Goal: Information Seeking & Learning: Learn about a topic

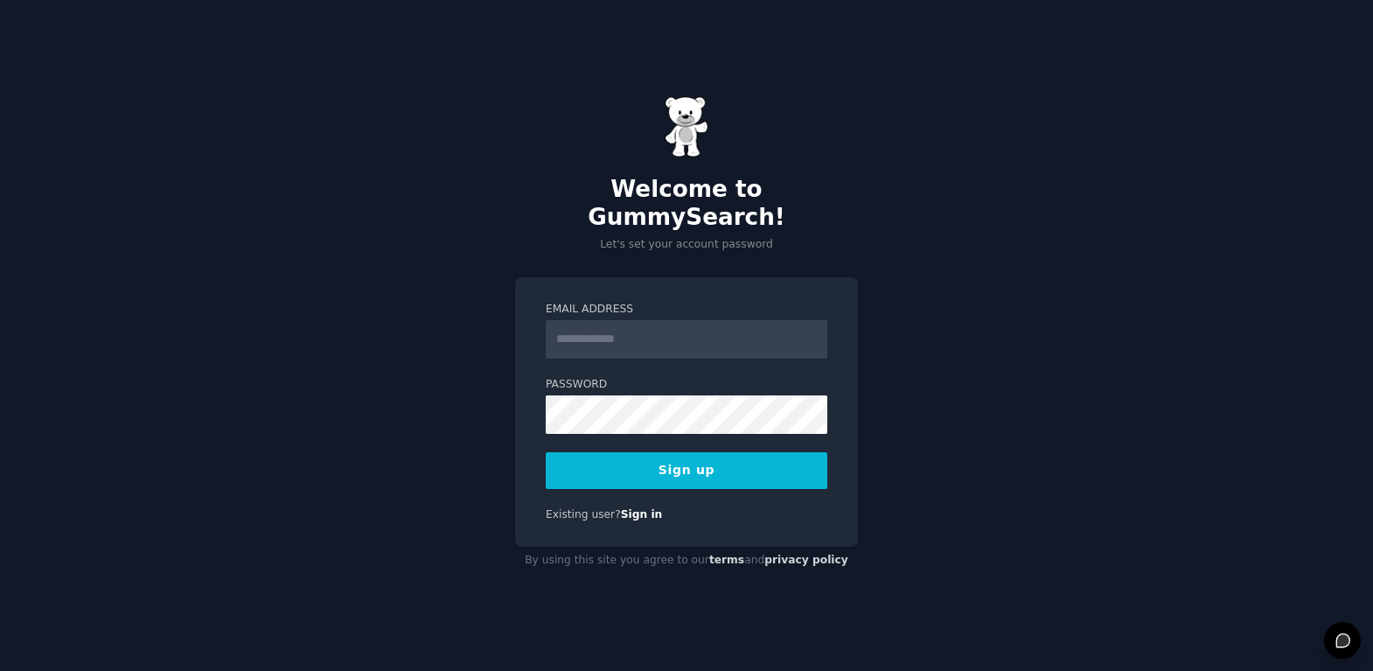
click at [577, 336] on input "Email Address" at bounding box center [687, 339] width 282 height 38
type input "**********"
click at [627, 453] on button "Sign up" at bounding box center [687, 470] width 282 height 37
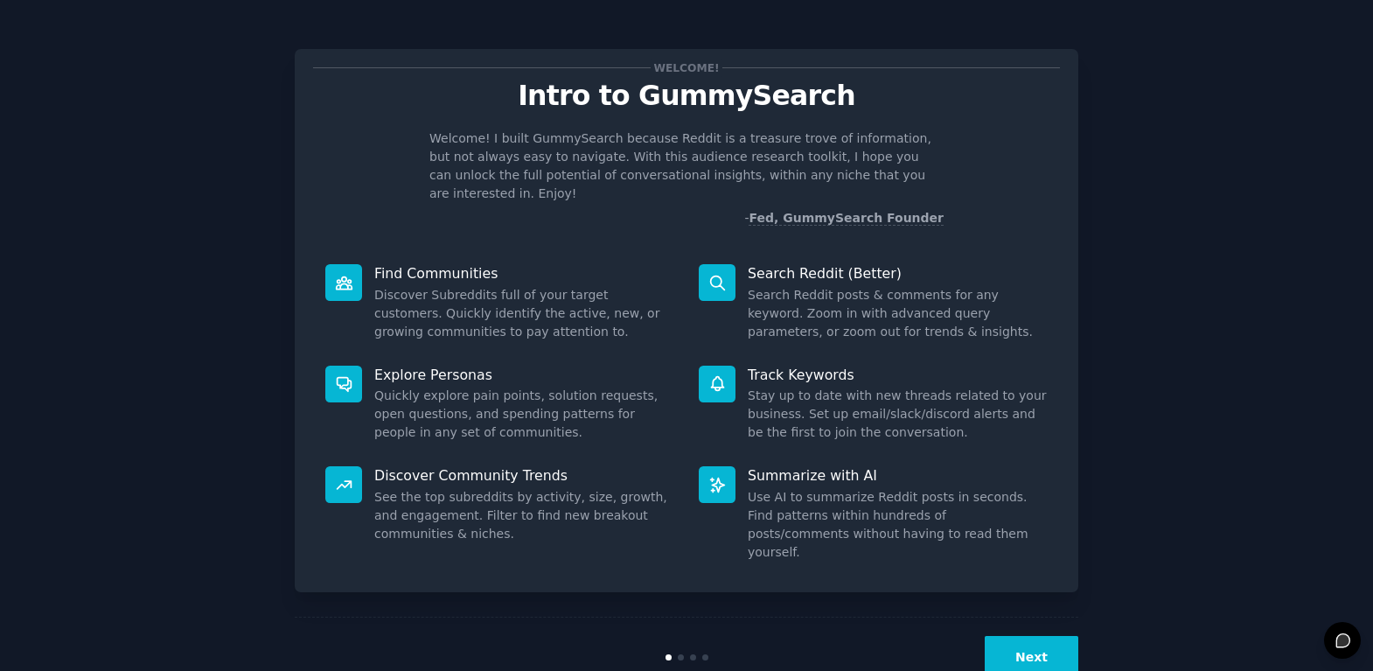
click at [1029, 636] on button "Next" at bounding box center [1032, 657] width 94 height 43
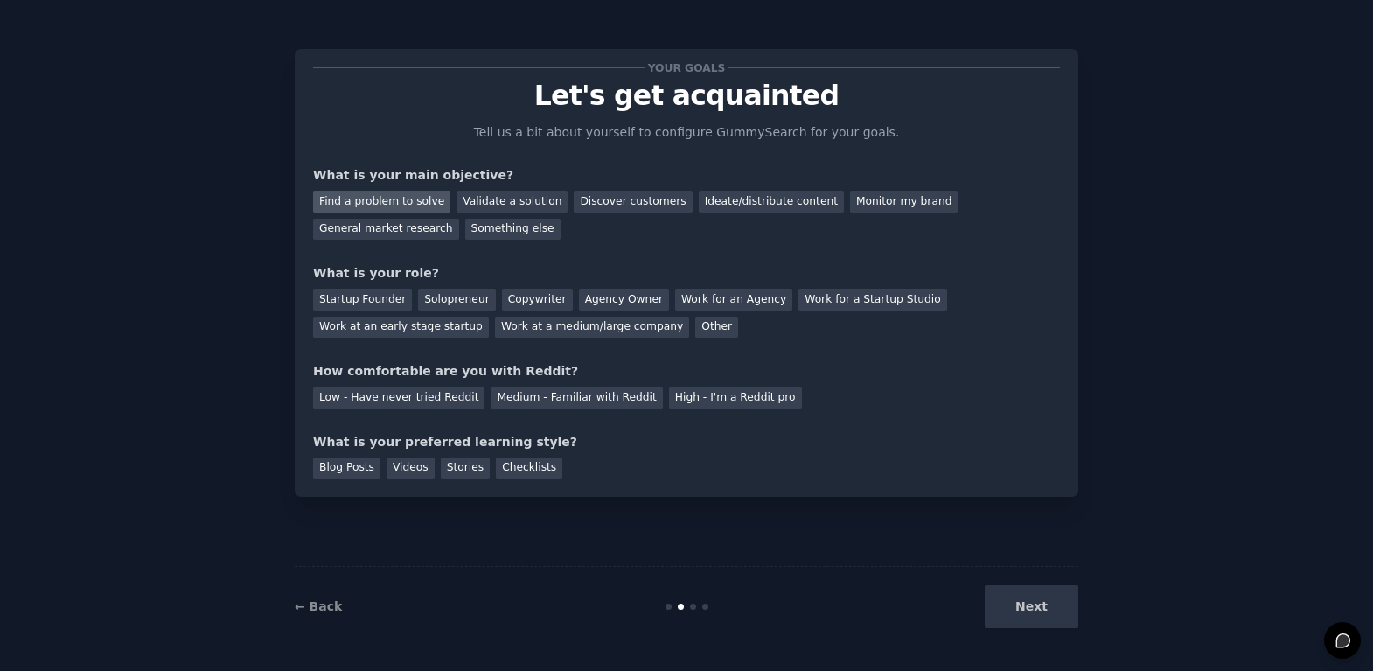
click at [344, 200] on div "Find a problem to solve" at bounding box center [381, 202] width 137 height 22
click at [512, 194] on div "Validate a solution" at bounding box center [511, 202] width 111 height 22
click at [367, 186] on div "Find a problem to solve Validate a solution Discover customers Ideate/distribut…" at bounding box center [686, 211] width 747 height 55
click at [369, 198] on div "Find a problem to solve" at bounding box center [381, 202] width 137 height 22
click at [374, 296] on div "Startup Founder" at bounding box center [362, 300] width 99 height 22
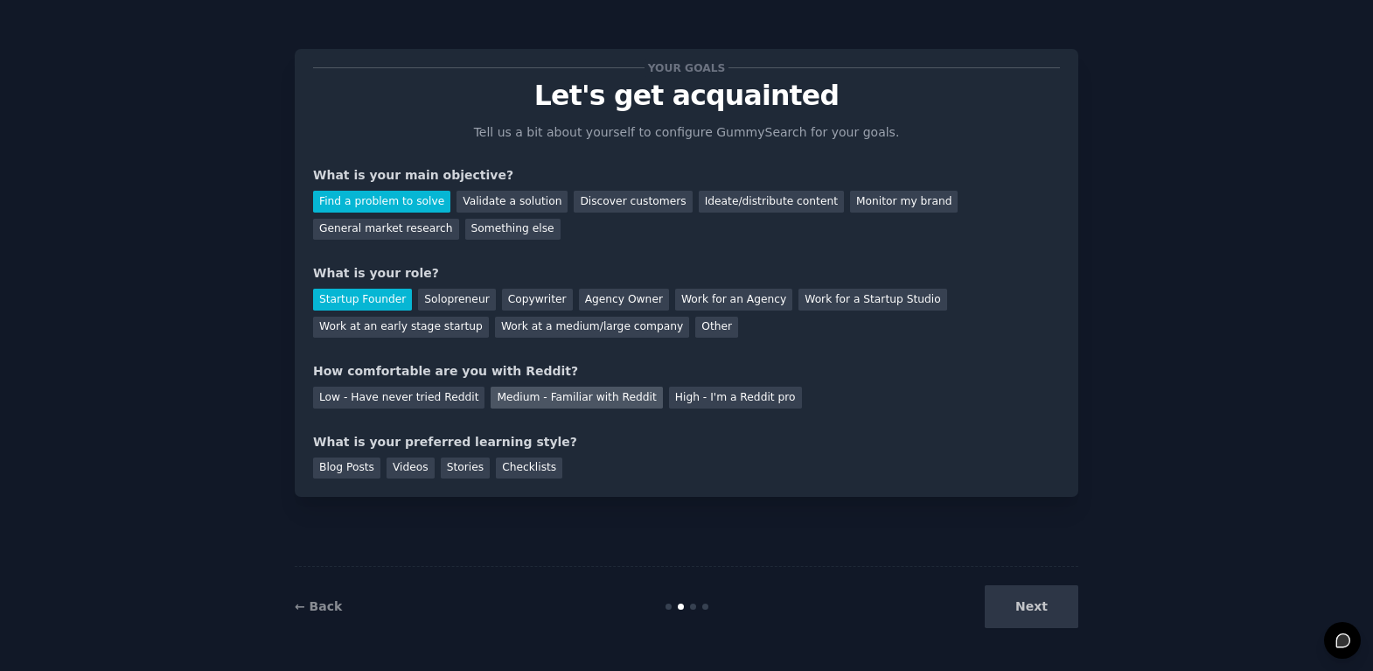
click at [513, 401] on div "Medium - Familiar with Reddit" at bounding box center [576, 397] width 171 height 22
click at [407, 470] on div "Videos" at bounding box center [410, 468] width 48 height 22
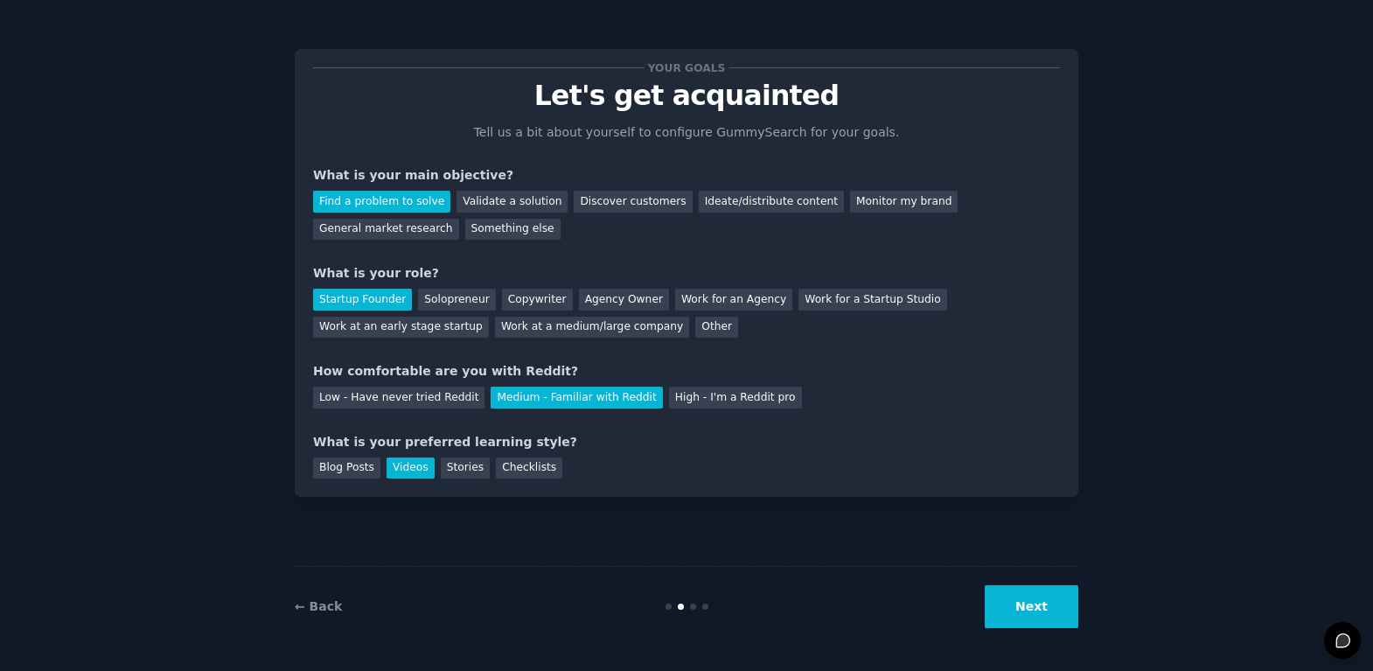
click at [1021, 597] on button "Next" at bounding box center [1032, 606] width 94 height 43
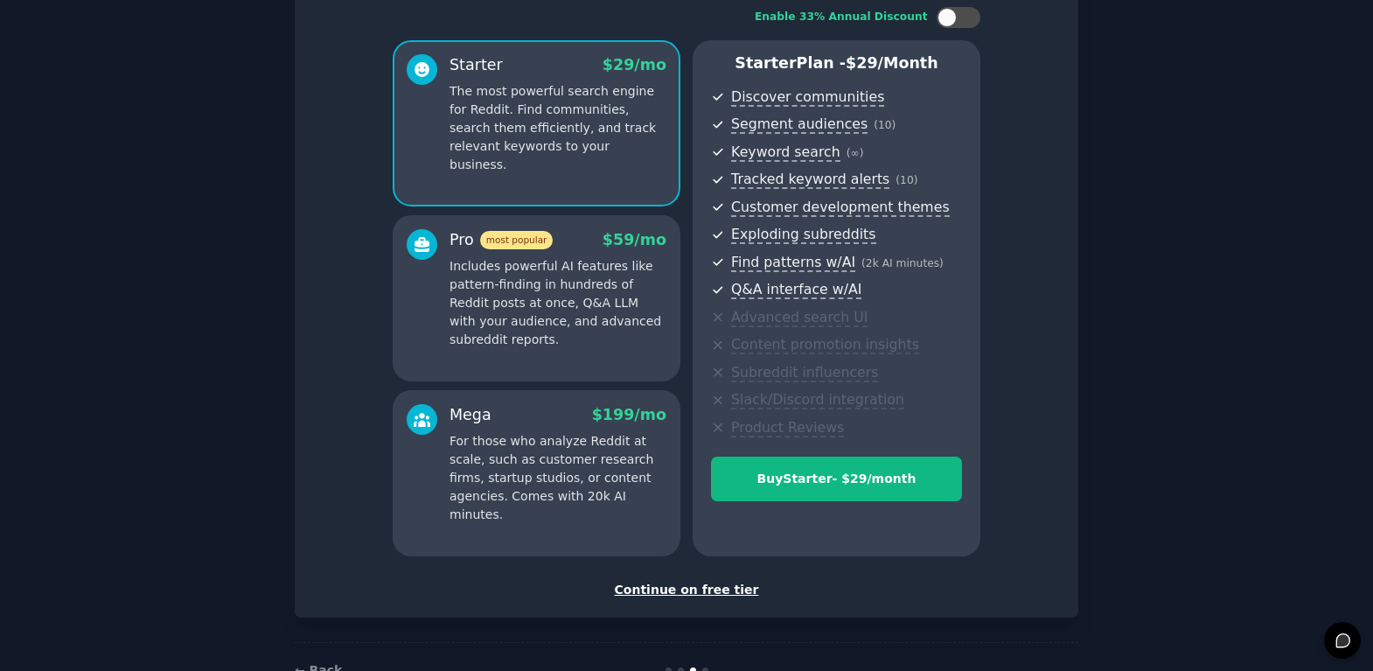
scroll to position [119, 0]
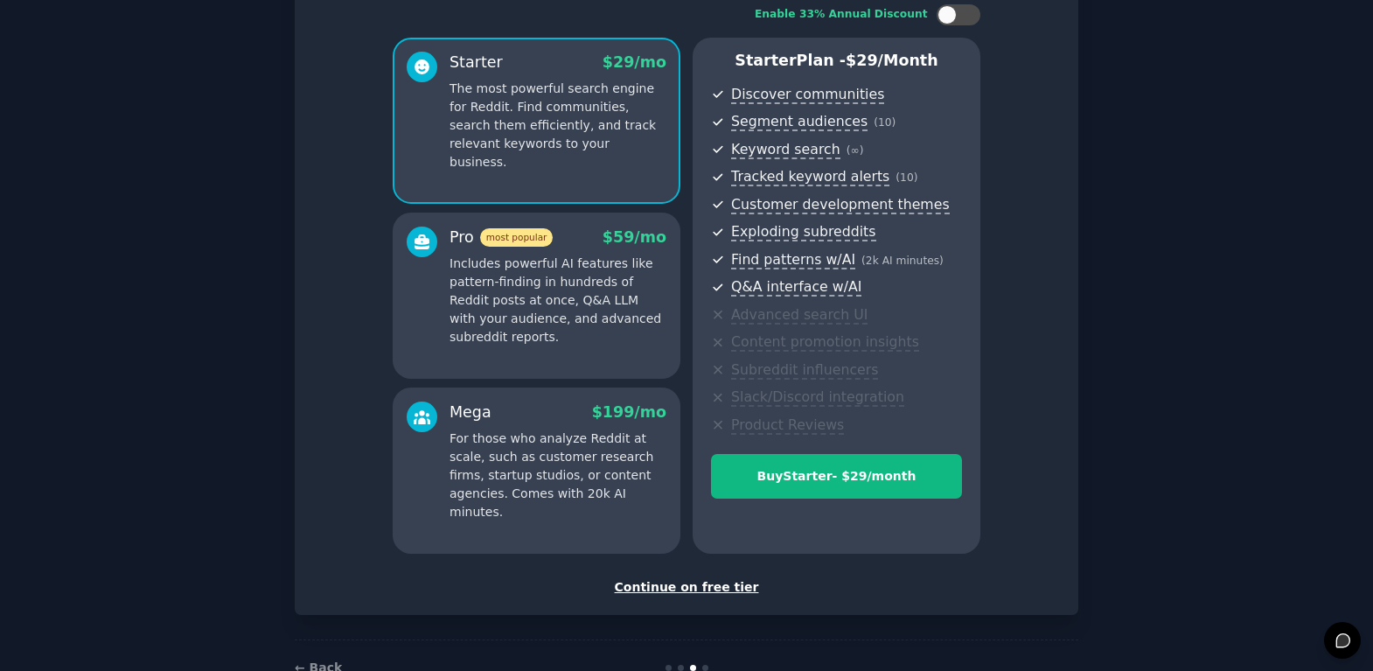
click at [714, 591] on div "Continue on free tier" at bounding box center [686, 587] width 747 height 18
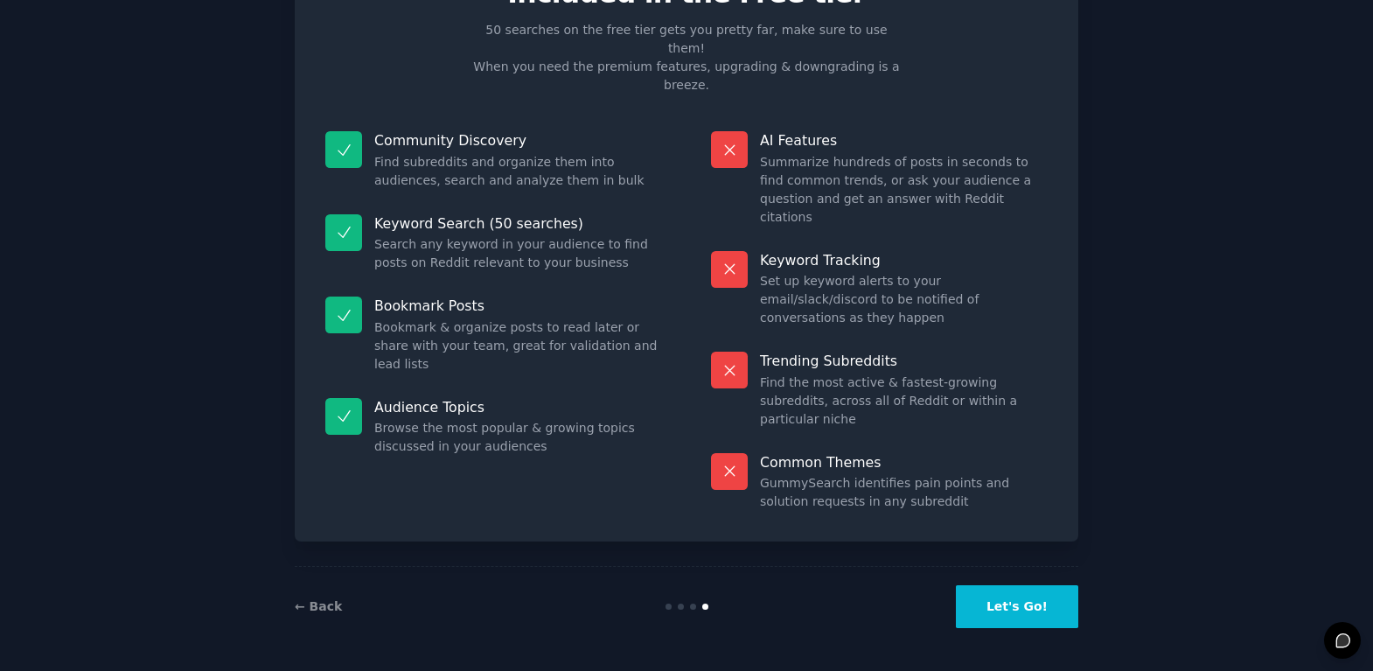
scroll to position [10, 0]
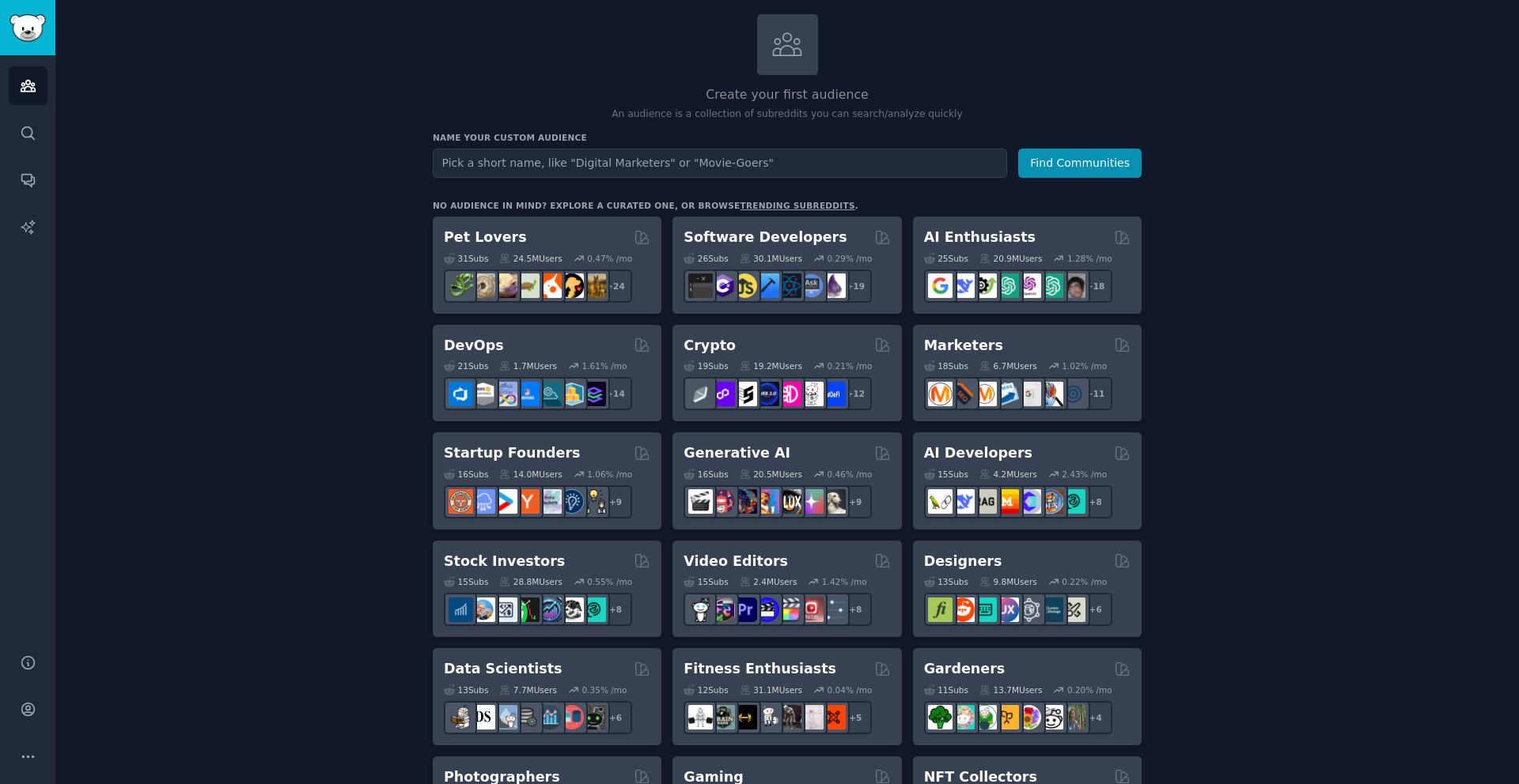
scroll to position [92, 0]
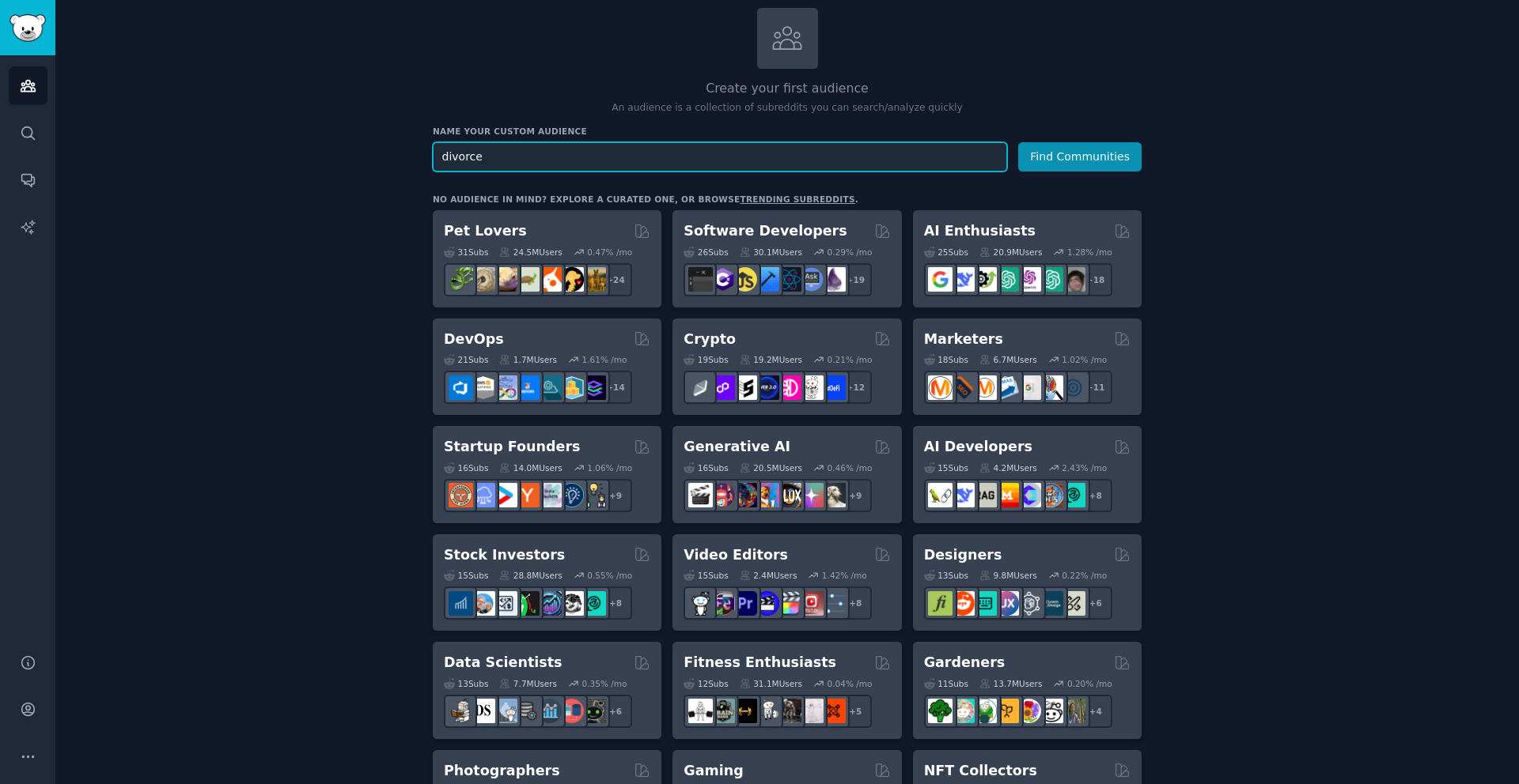
type input "divorce"
drag, startPoint x: 1293, startPoint y: 210, endPoint x: 1254, endPoint y: 204, distance: 39.5
click at [1057, 155] on button "Find Communities" at bounding box center [1079, 156] width 123 height 29
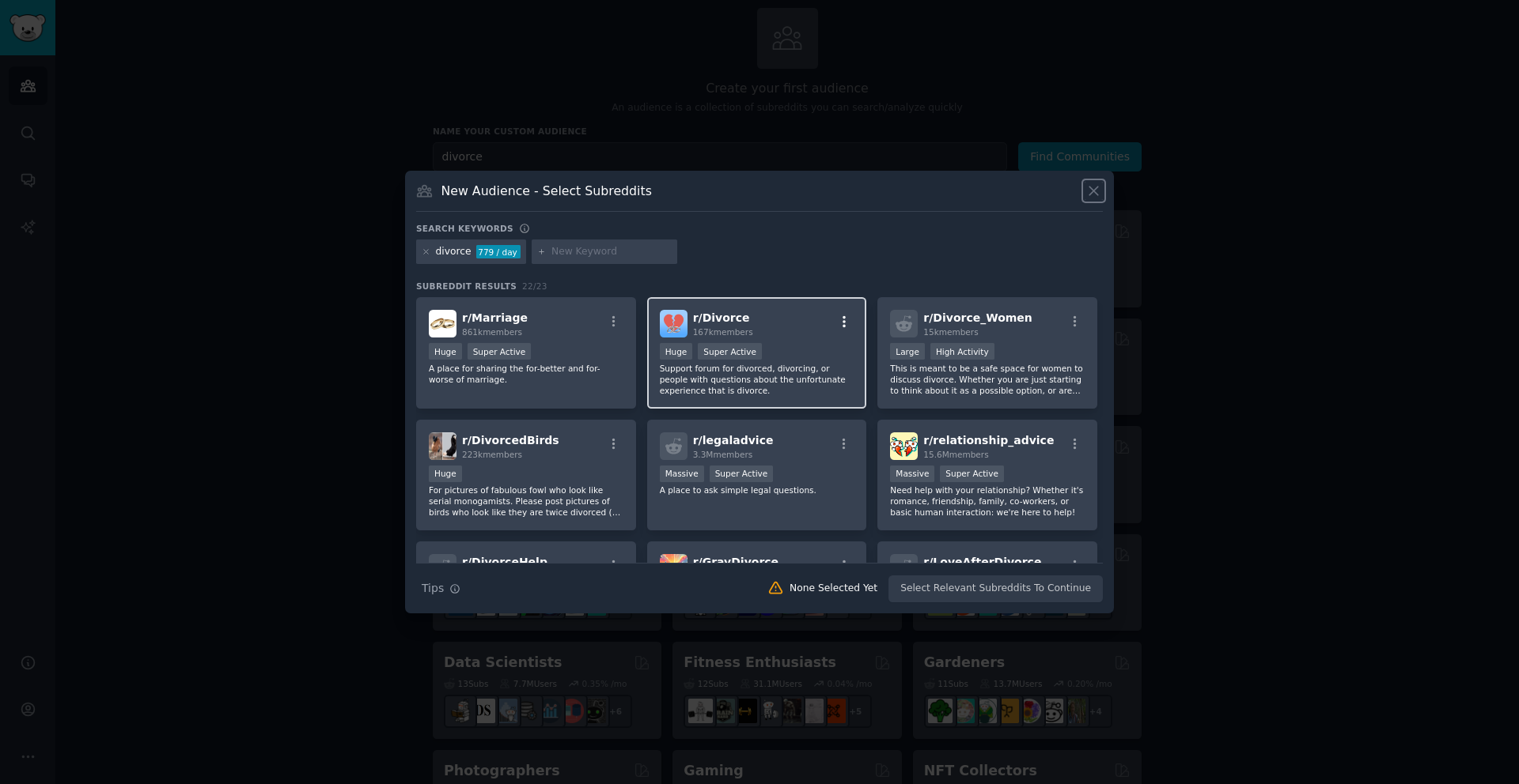
click at [841, 316] on icon "button" at bounding box center [844, 322] width 14 height 14
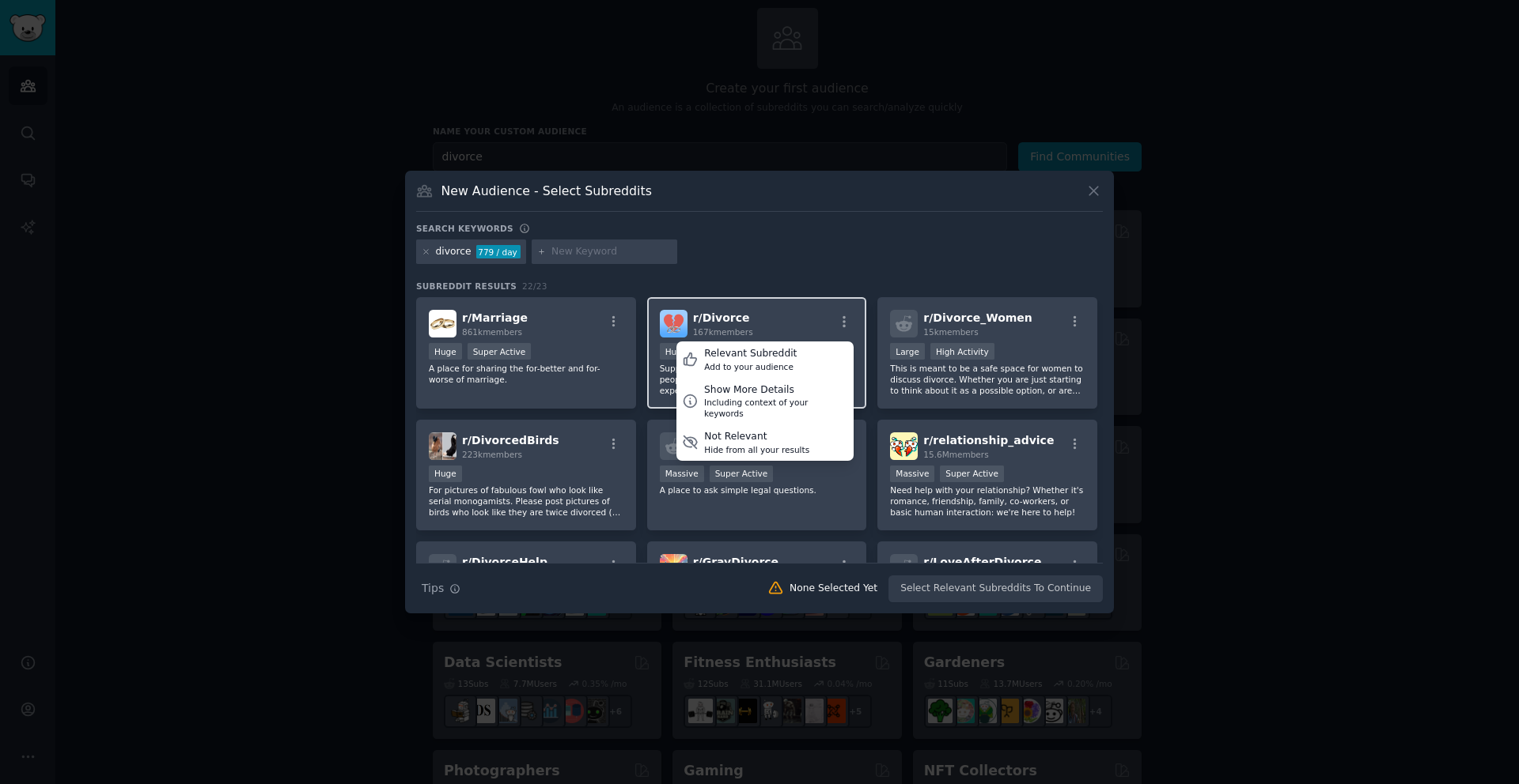
click at [796, 317] on div "r/ Divorce 167k members Relevant Subreddit Add to your audience Show More Detai…" at bounding box center [756, 324] width 195 height 28
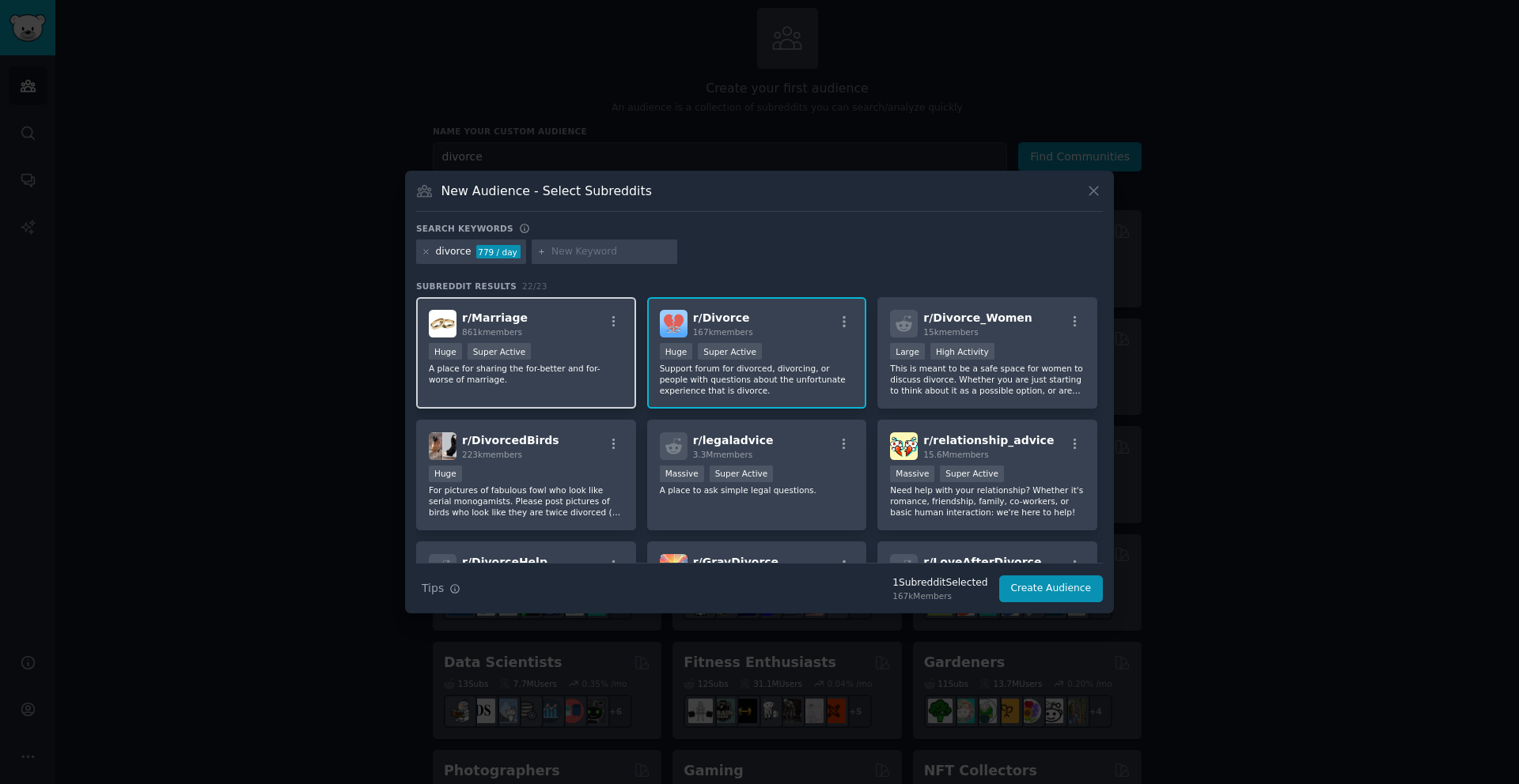
click at [565, 350] on div "Huge Super Active" at bounding box center [526, 353] width 195 height 20
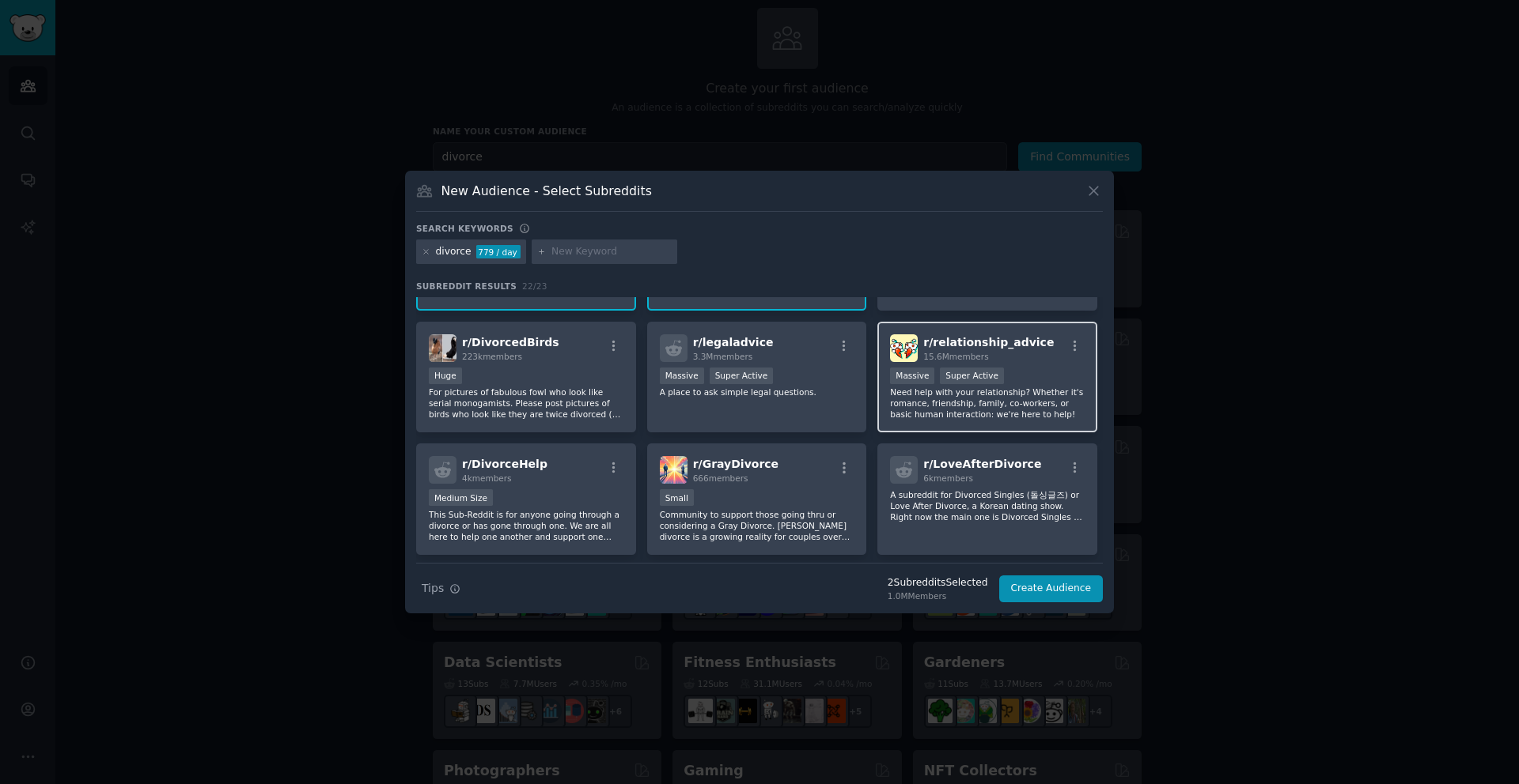
click at [942, 401] on p "Need help with your relationship? Whether it's romance, friendship, family, co-…" at bounding box center [987, 403] width 195 height 33
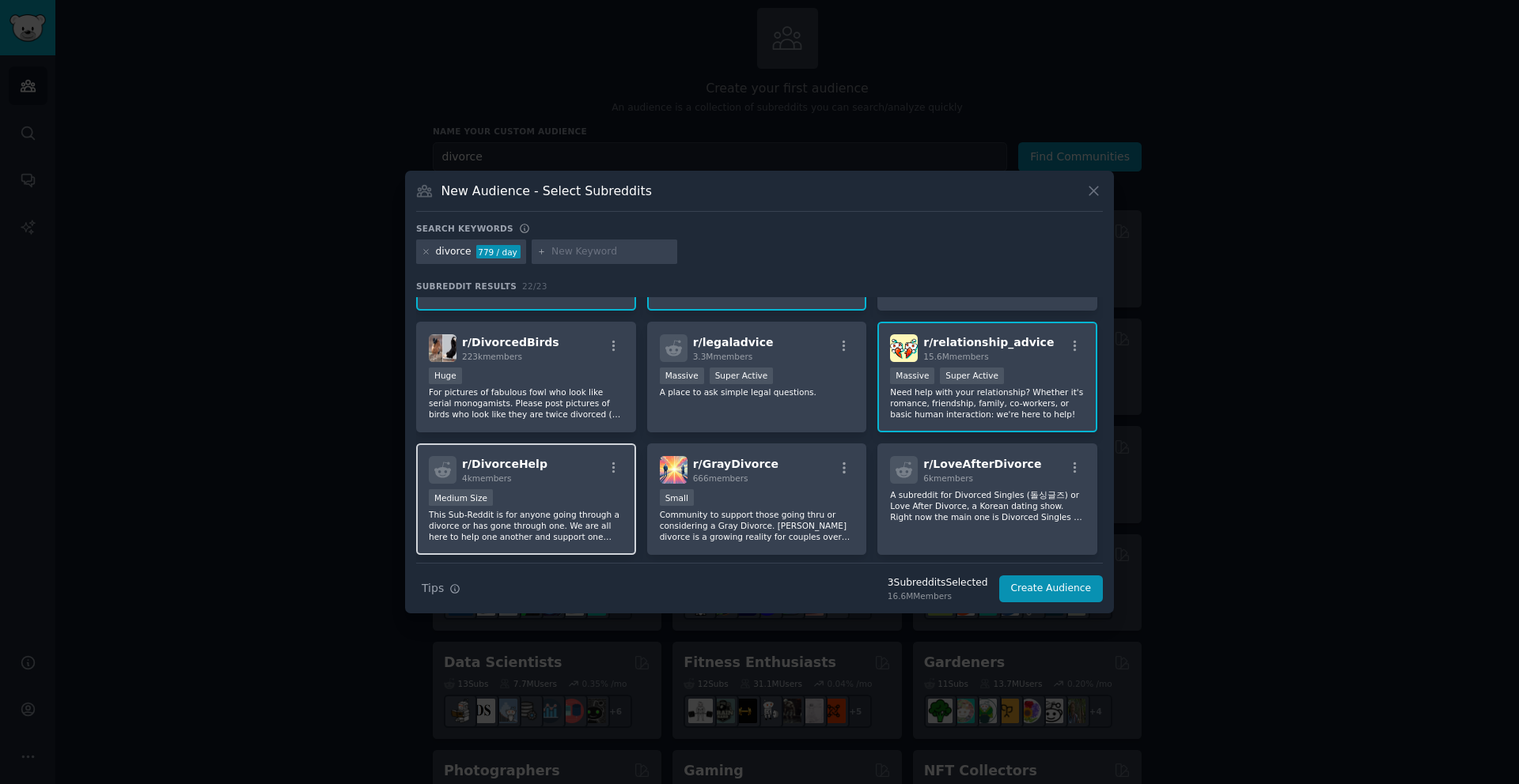
click at [556, 509] on p "This Sub-Reddit is for anyone going through a divorce or has gone through one. …" at bounding box center [526, 525] width 195 height 33
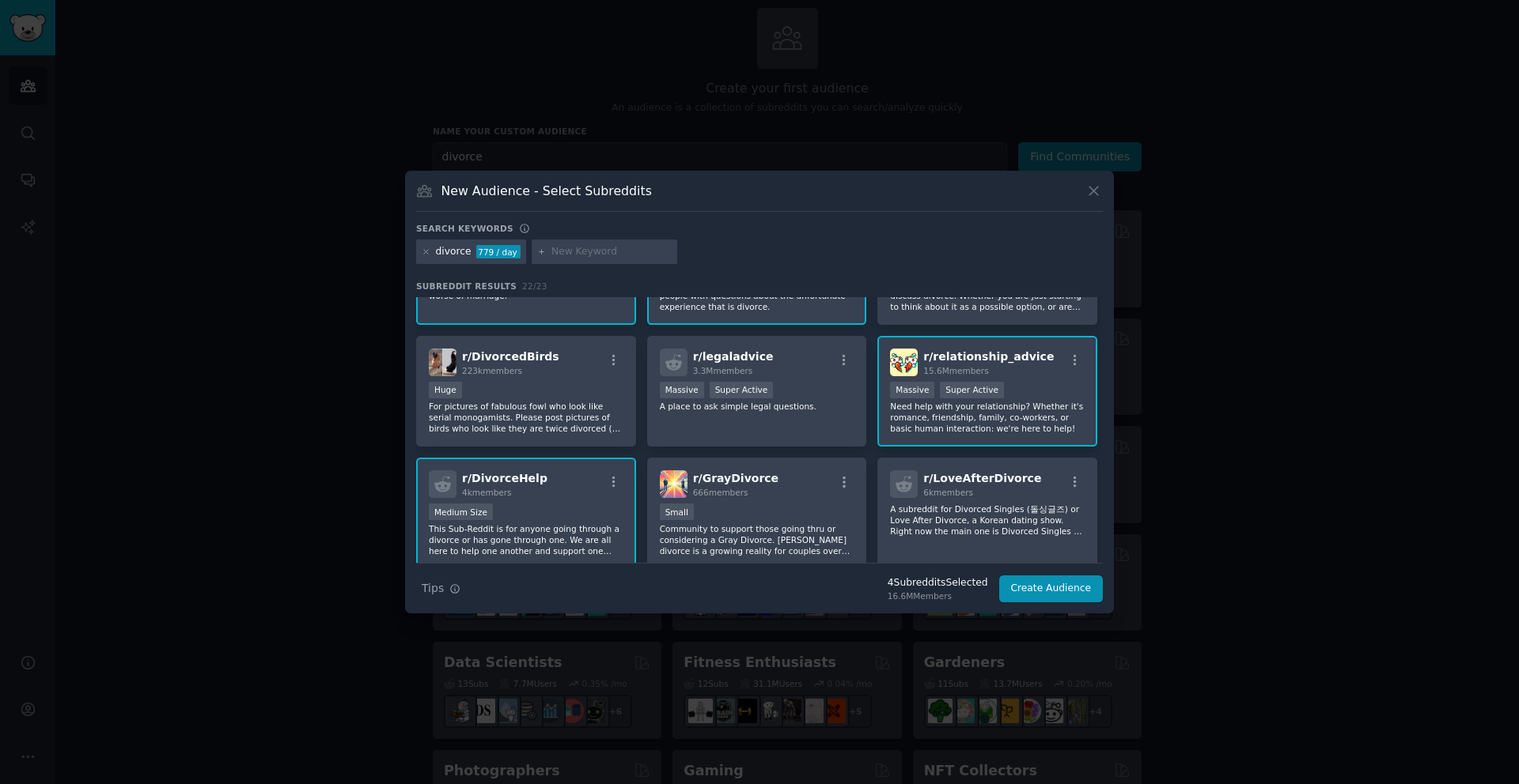
scroll to position [85, 0]
click at [978, 525] on p "A subreddit for Divorced Singles (돌싱글즈) or Love After Divorce, a Korean dating …" at bounding box center [987, 519] width 195 height 33
click at [966, 521] on p "A subreddit for Divorced Singles (돌싱글즈) or Love After Divorce, a Korean dating …" at bounding box center [987, 519] width 195 height 33
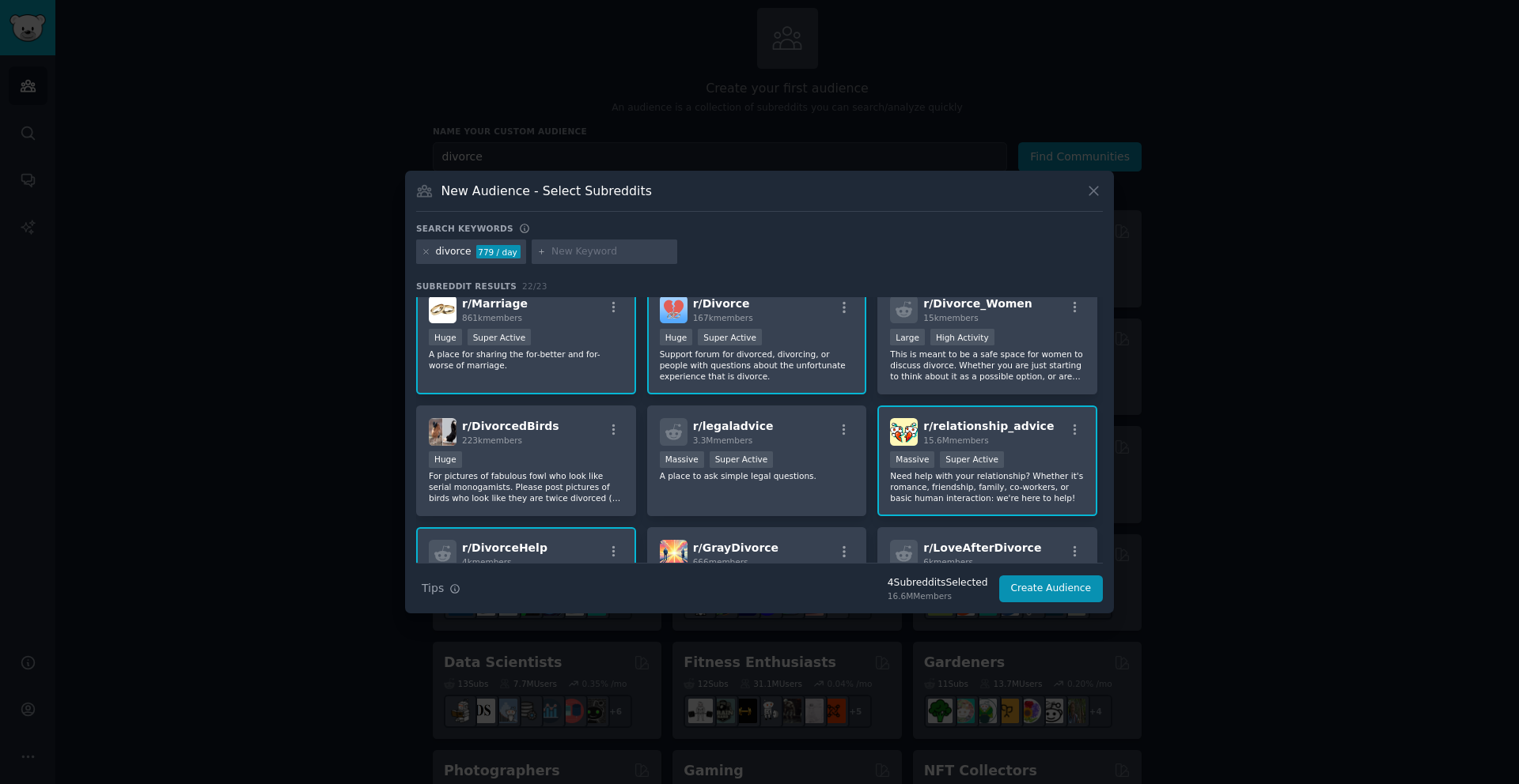
scroll to position [18, 0]
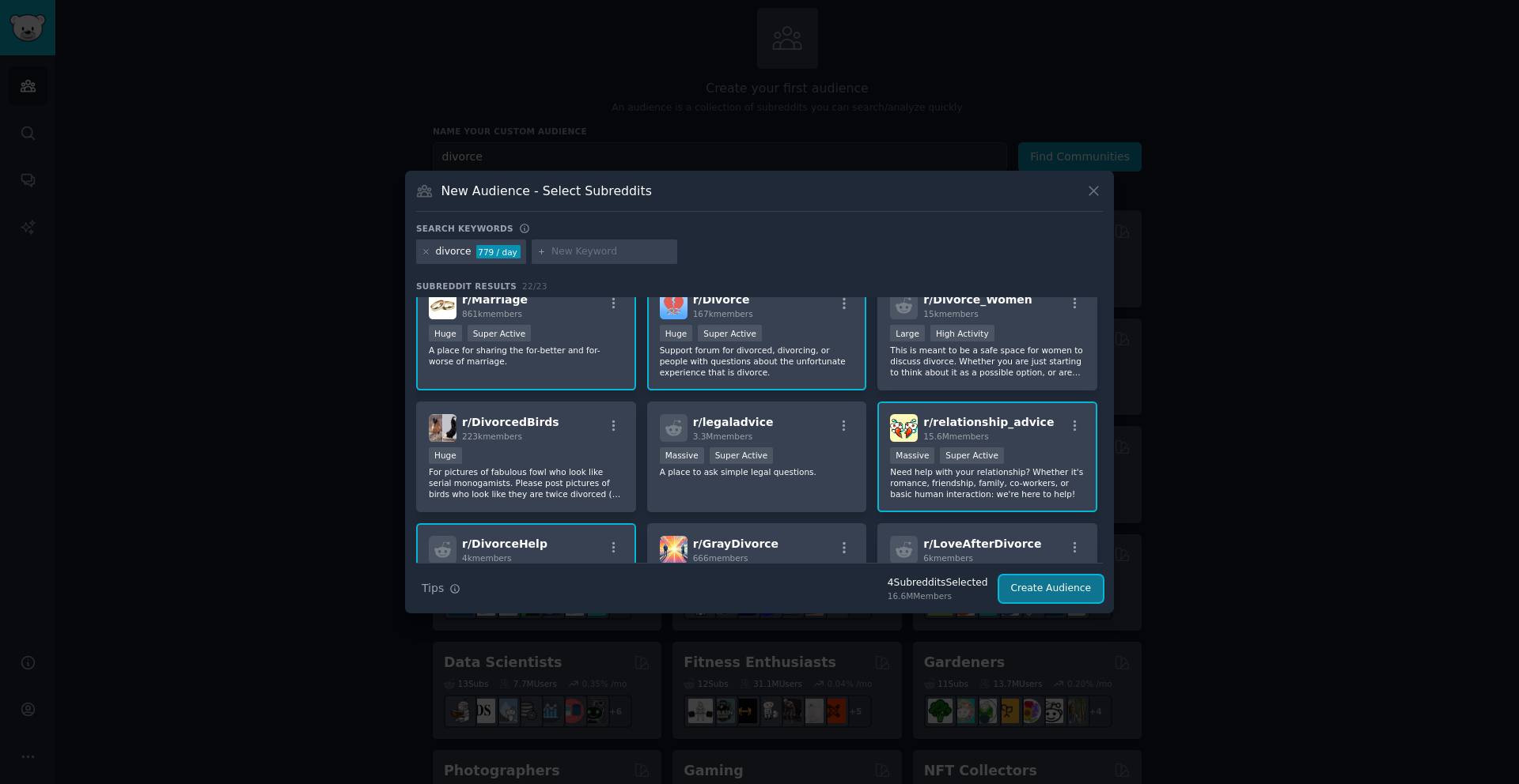
click at [1046, 584] on button "Create Audience" at bounding box center [1050, 590] width 104 height 27
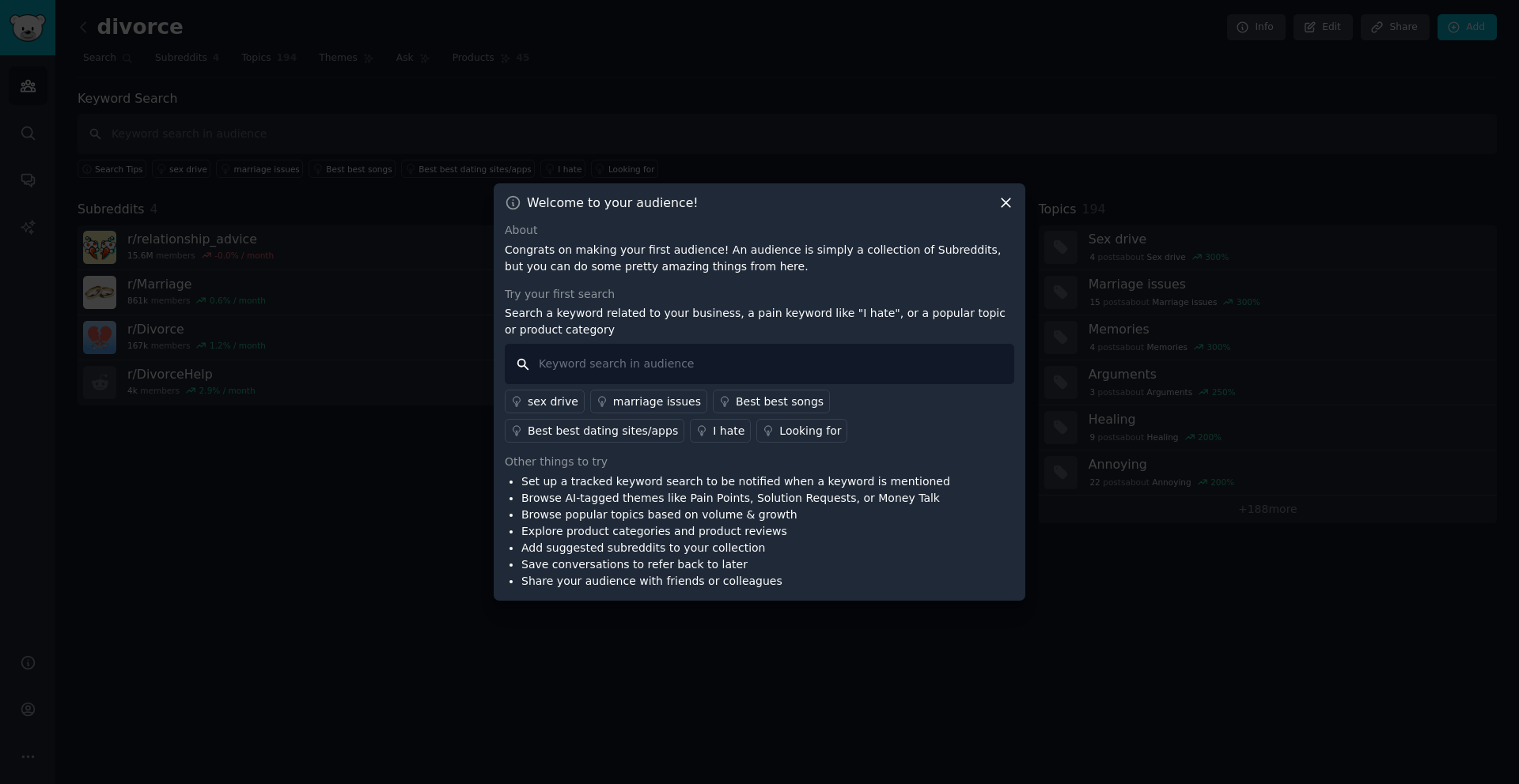
click at [658, 368] on input "text" at bounding box center [759, 364] width 509 height 41
click at [628, 372] on input "how" at bounding box center [759, 364] width 509 height 41
type input "how do i"
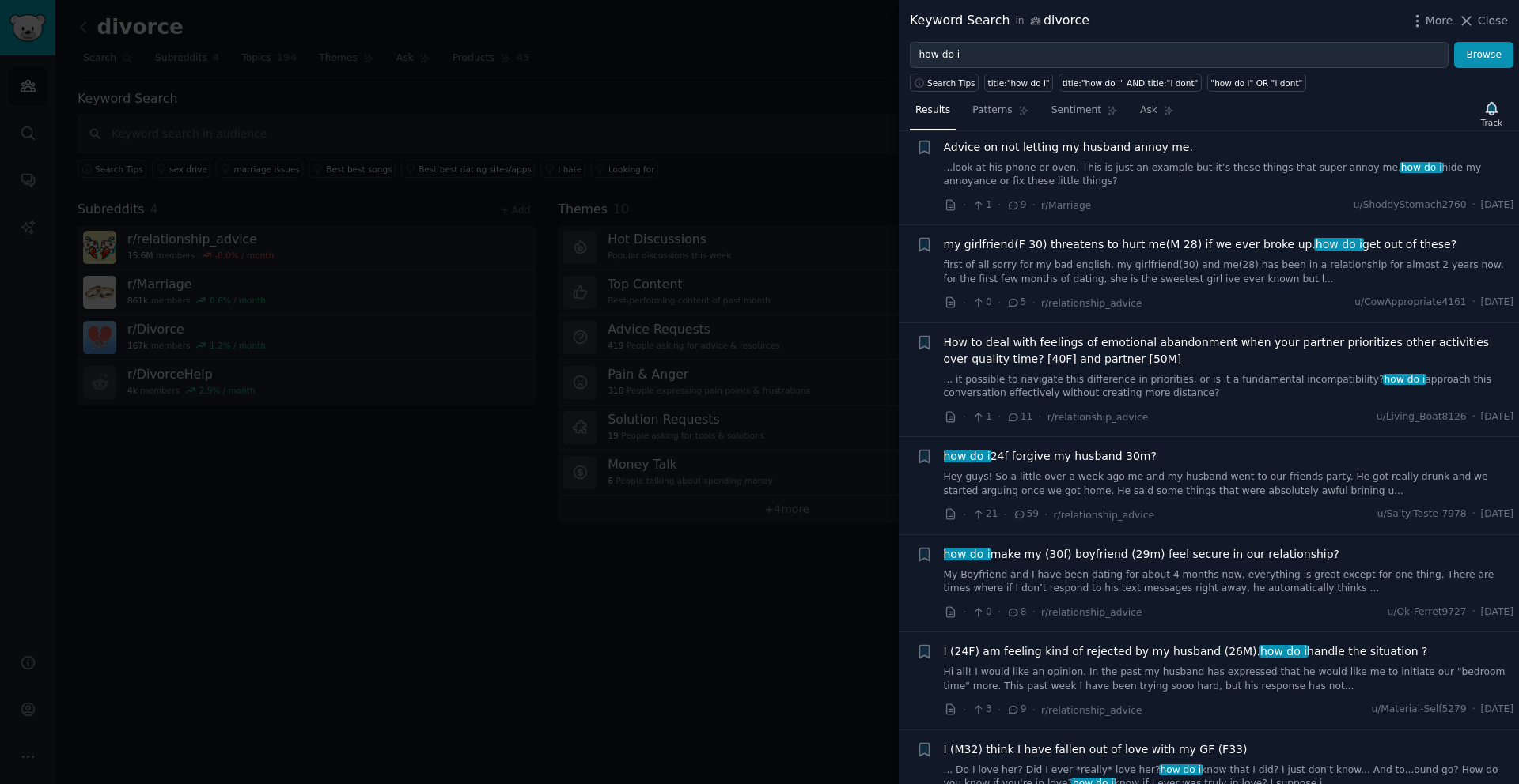
scroll to position [5299, 0]
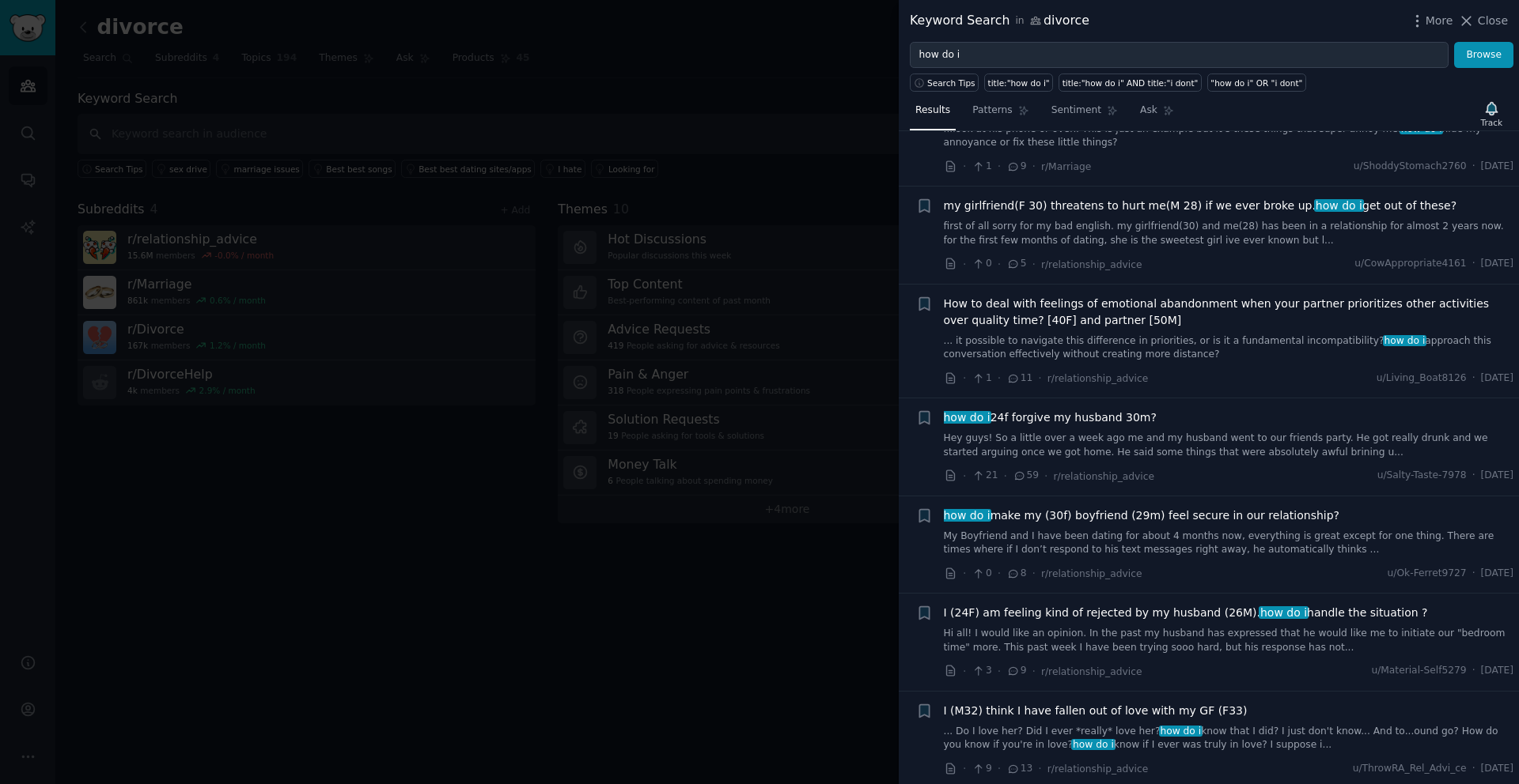
click at [800, 606] on div at bounding box center [759, 392] width 1519 height 784
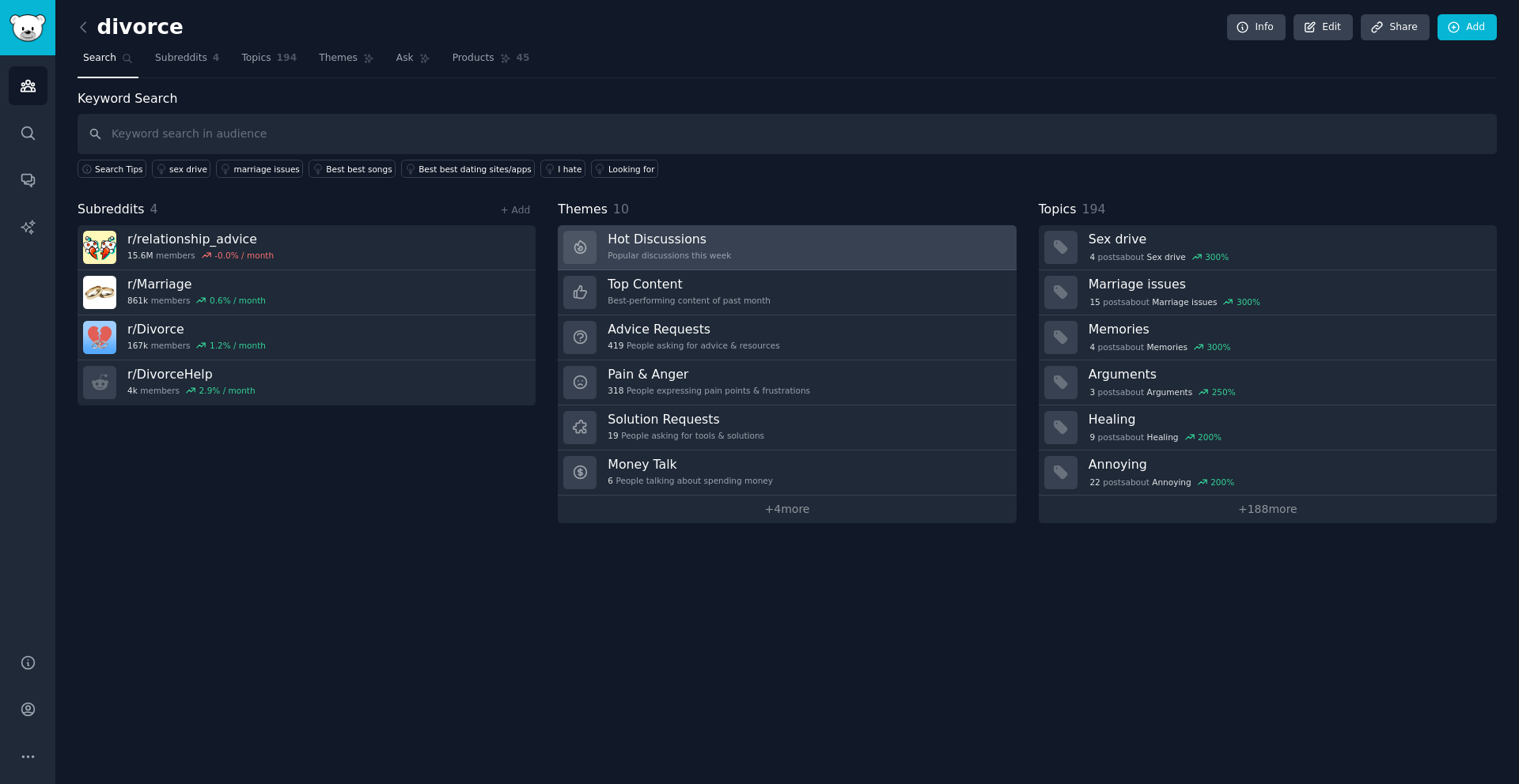
click at [652, 241] on h3 "Hot Discussions" at bounding box center [669, 239] width 123 height 16
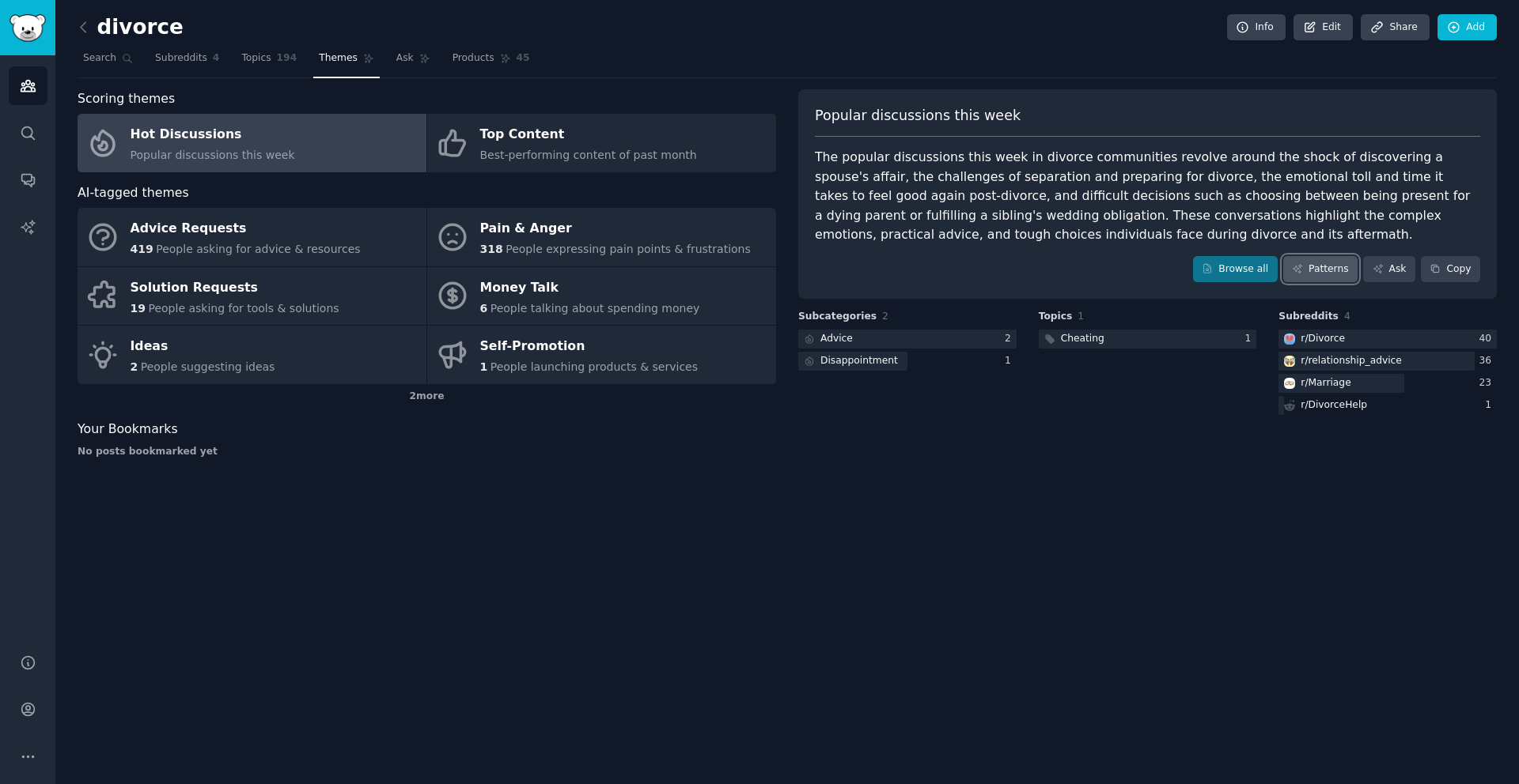
click at [1241, 268] on link "Patterns" at bounding box center [1320, 269] width 74 height 27
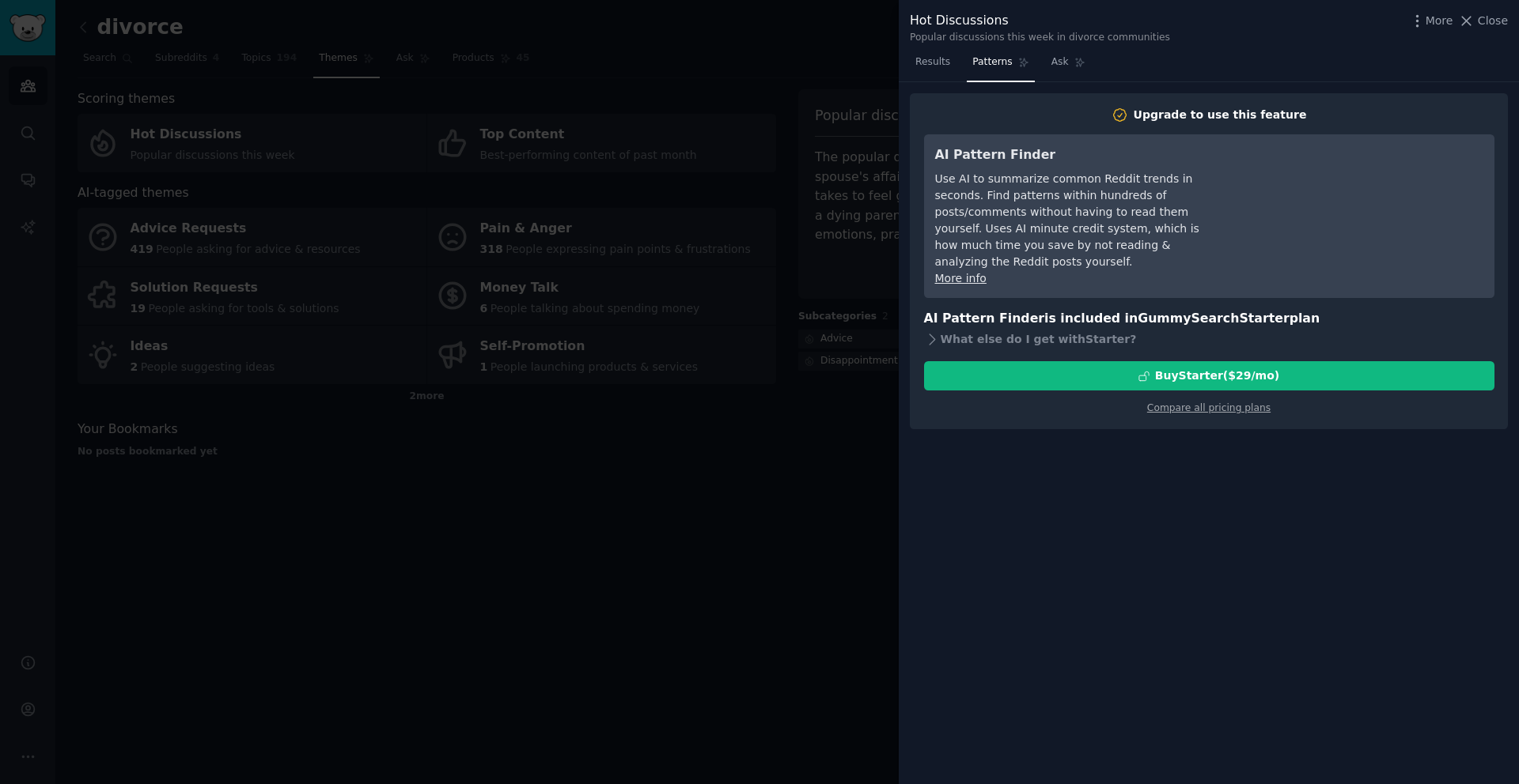
click at [821, 398] on div at bounding box center [759, 392] width 1519 height 784
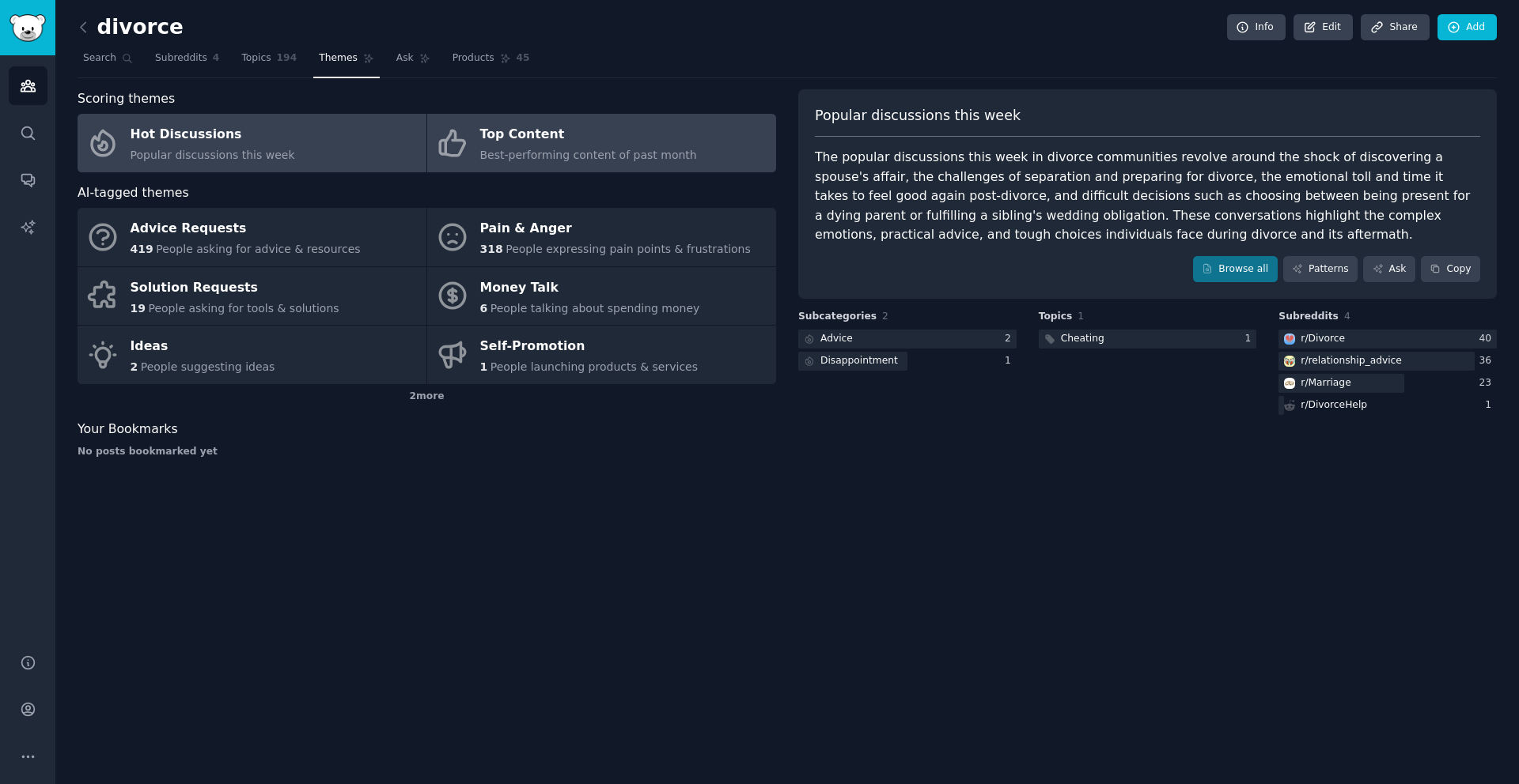
click at [591, 148] on span "Best-performing content of past month" at bounding box center [589, 155] width 217 height 13
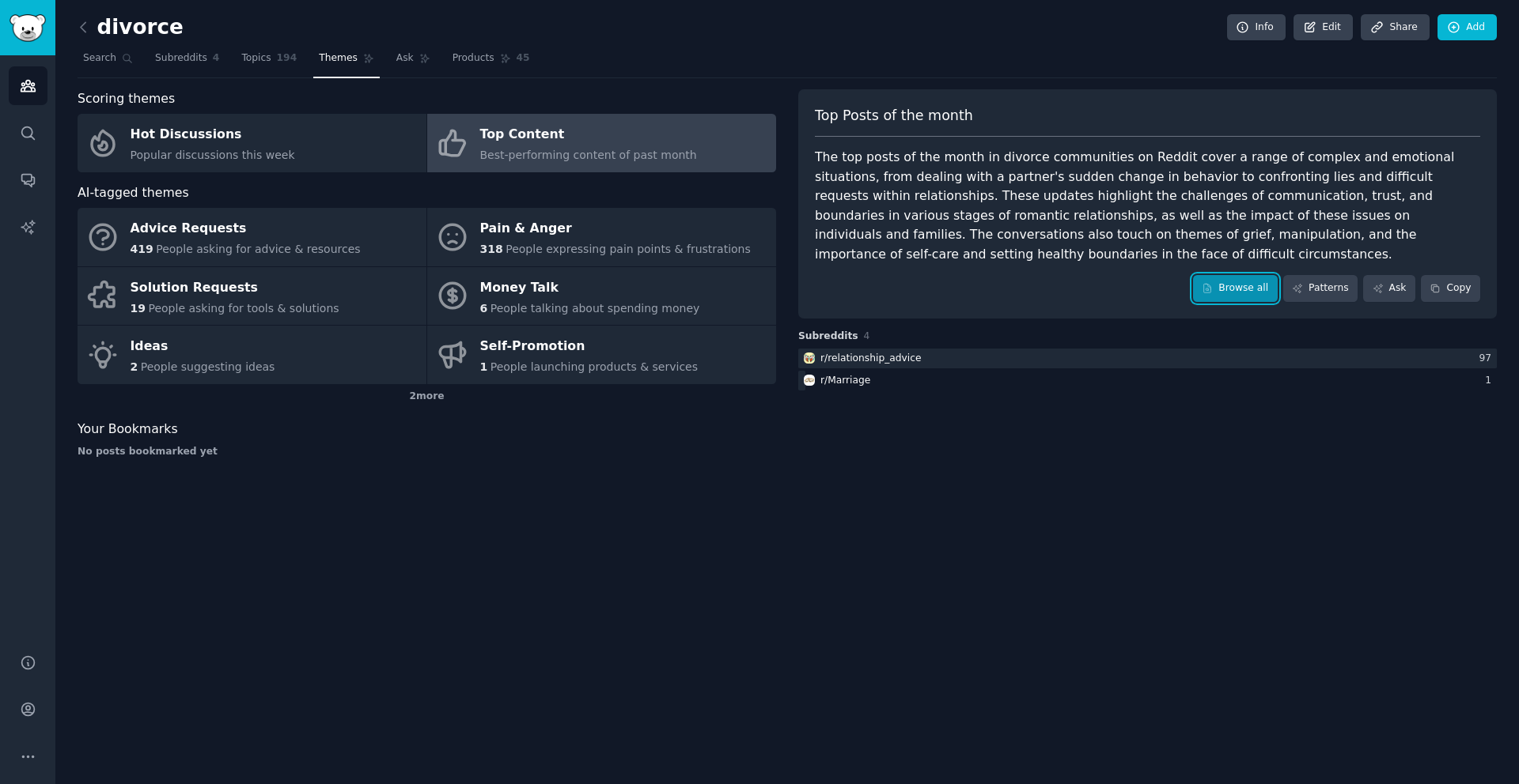
click at [1229, 282] on link "Browse all" at bounding box center [1236, 288] width 85 height 27
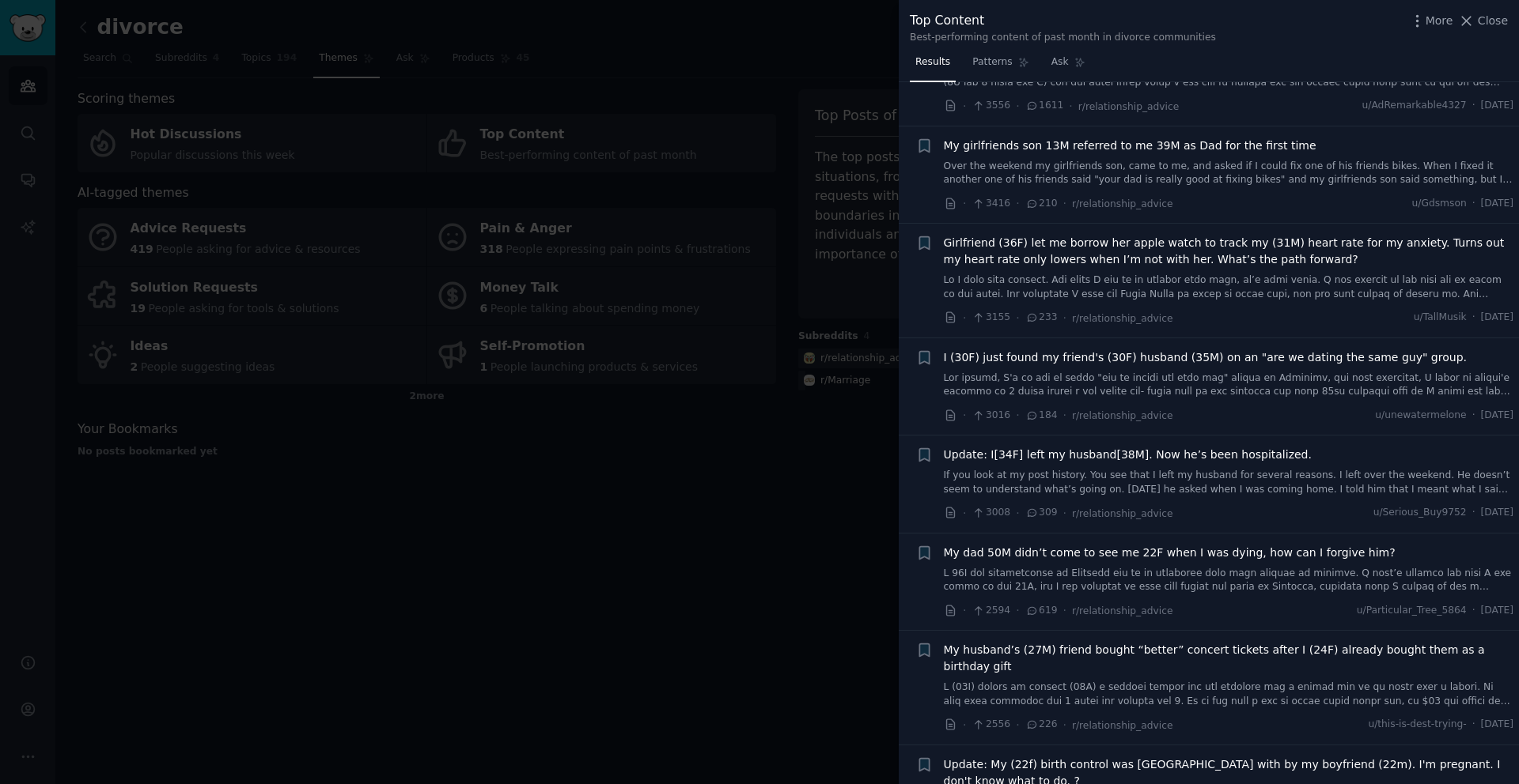
scroll to position [968, 0]
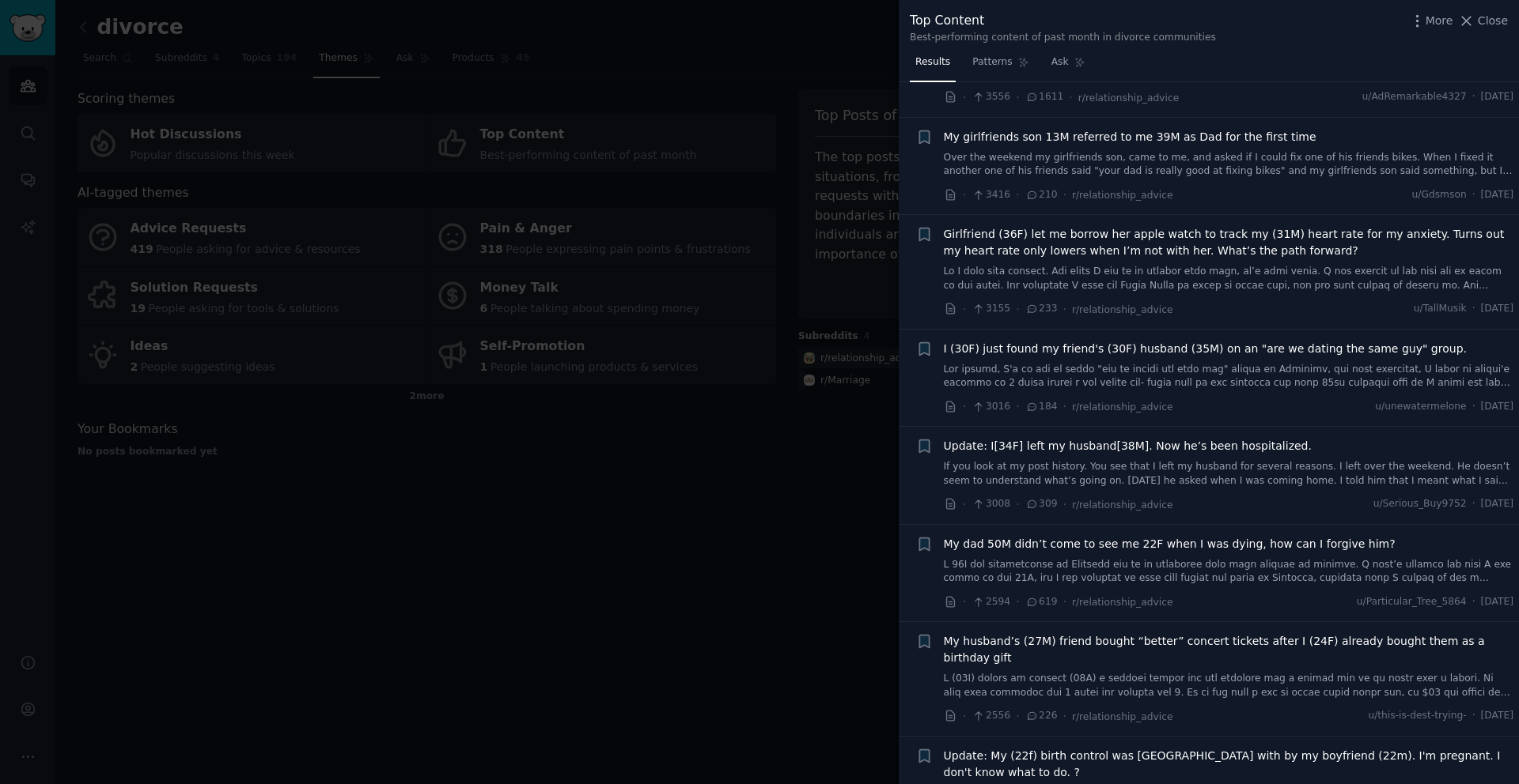
click at [765, 538] on div at bounding box center [759, 392] width 1519 height 784
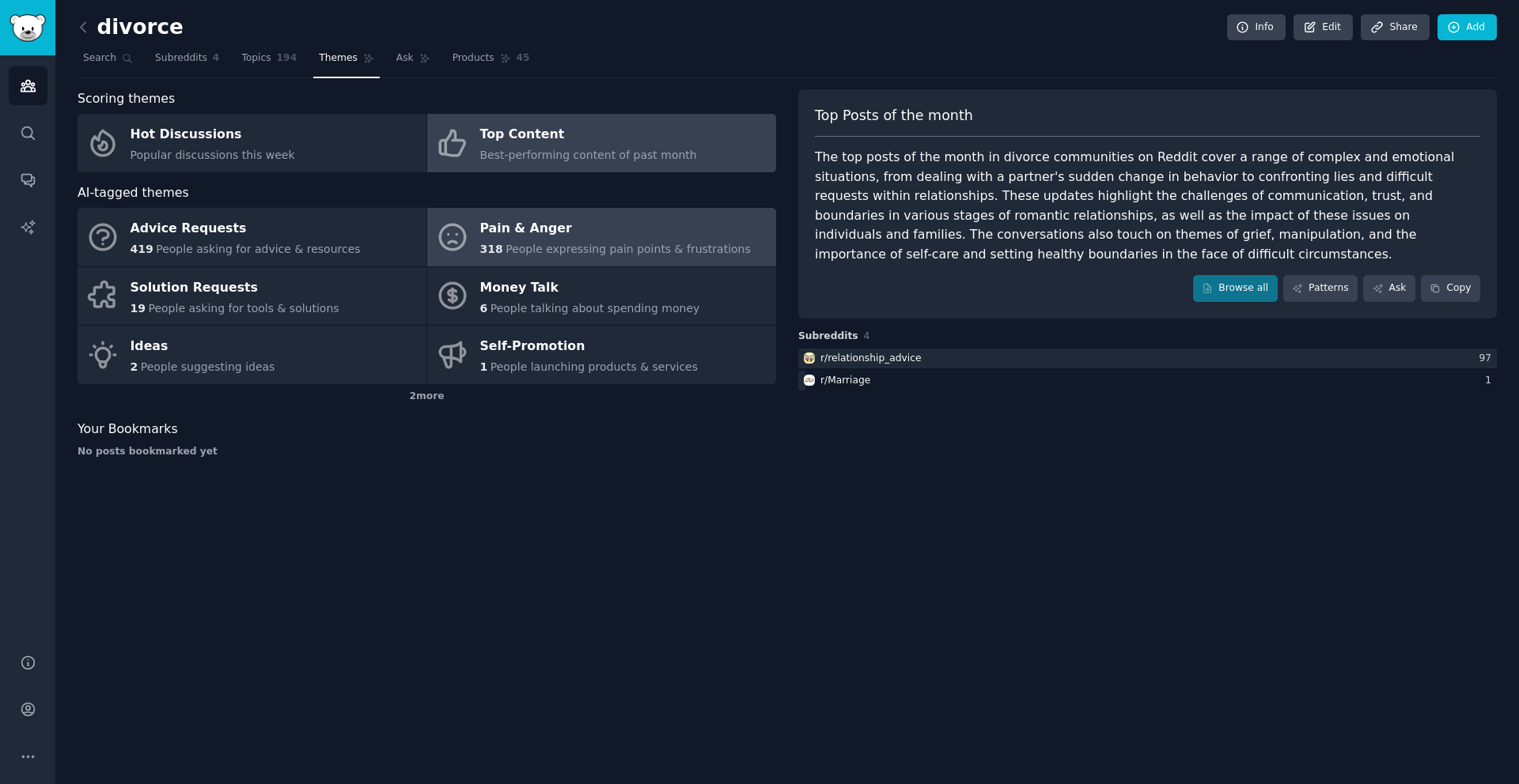
click at [513, 252] on span "People expressing pain points & frustrations" at bounding box center [628, 249] width 245 height 13
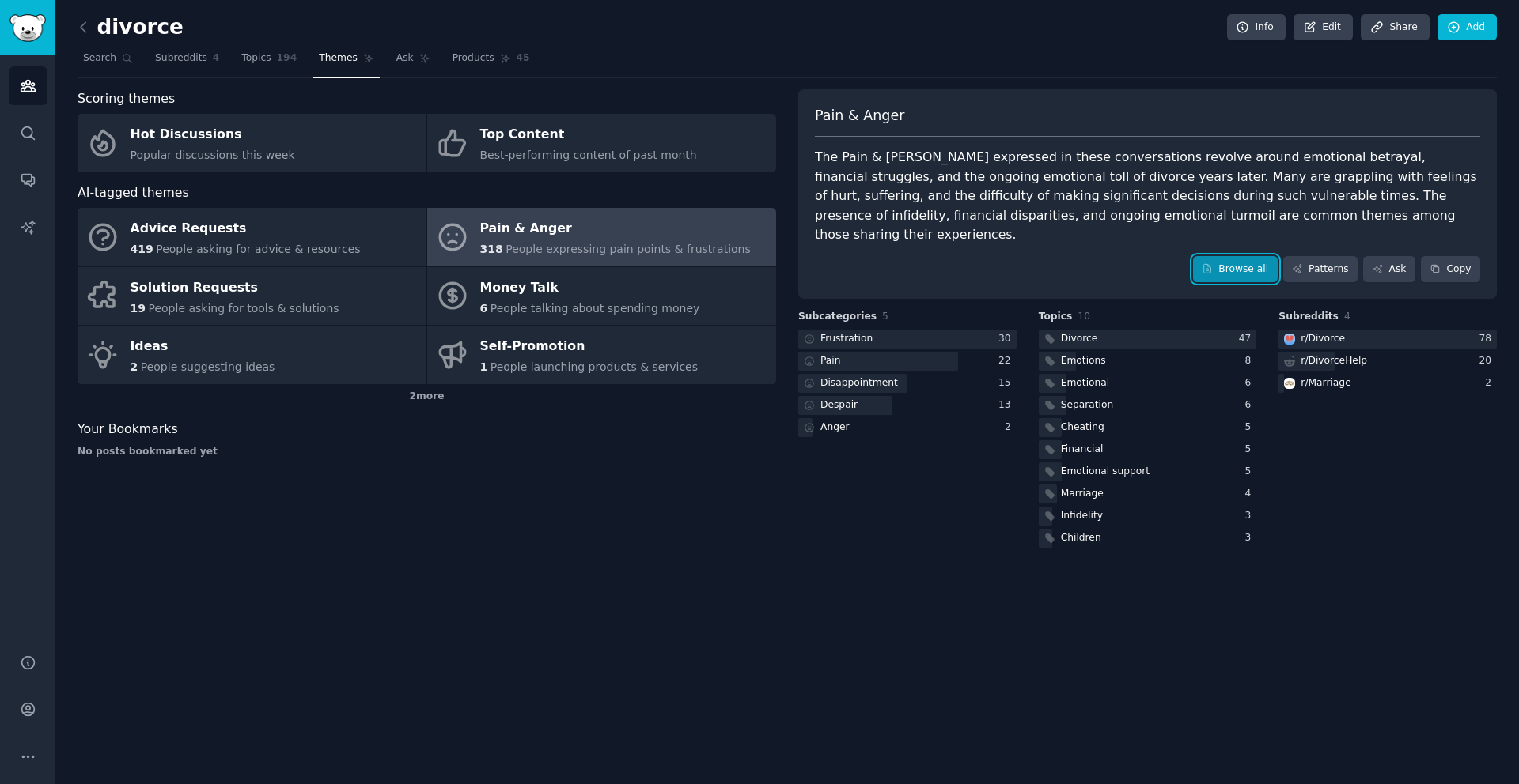
click at [1230, 256] on link "Browse all" at bounding box center [1236, 269] width 85 height 27
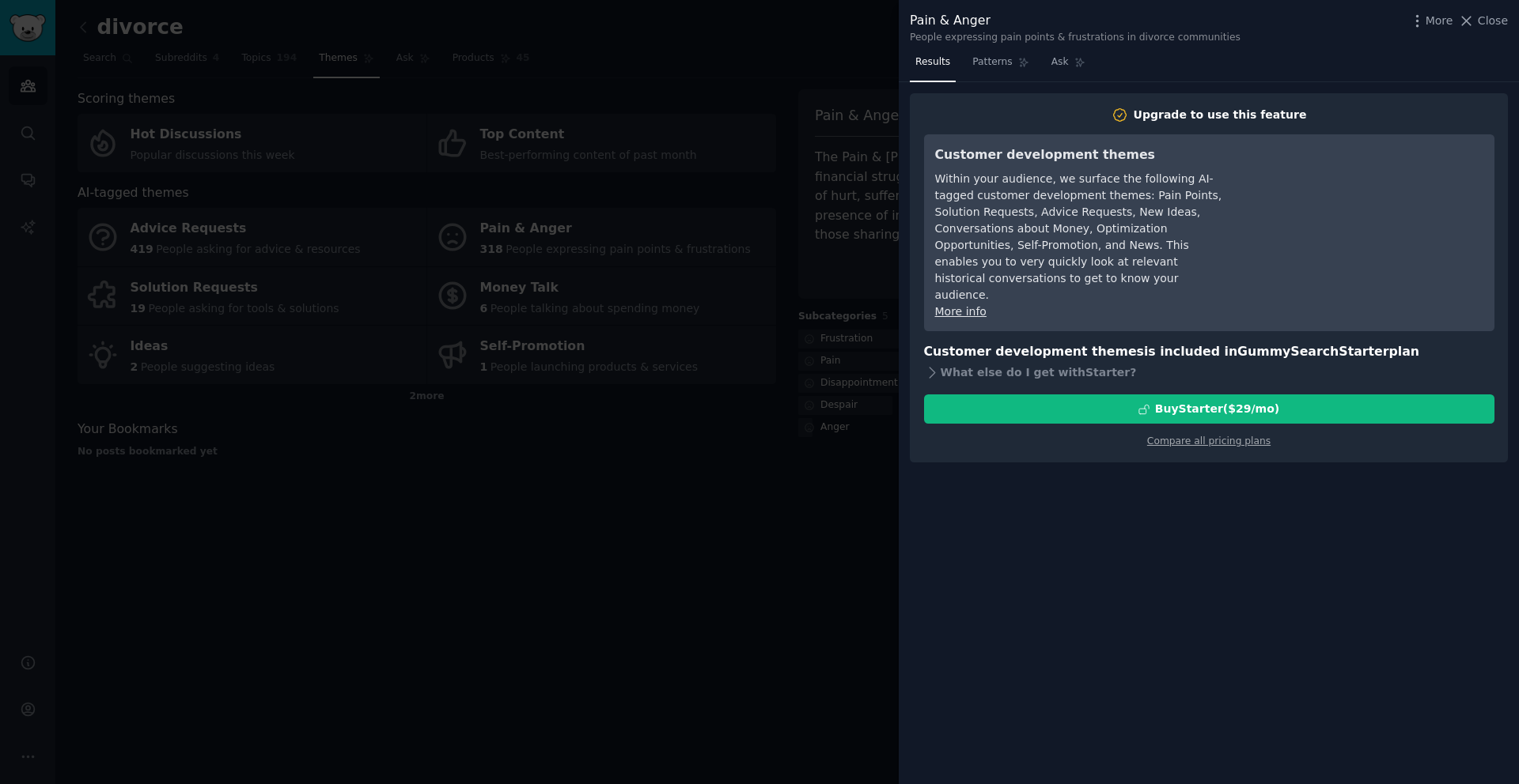
click at [750, 487] on div at bounding box center [759, 392] width 1519 height 784
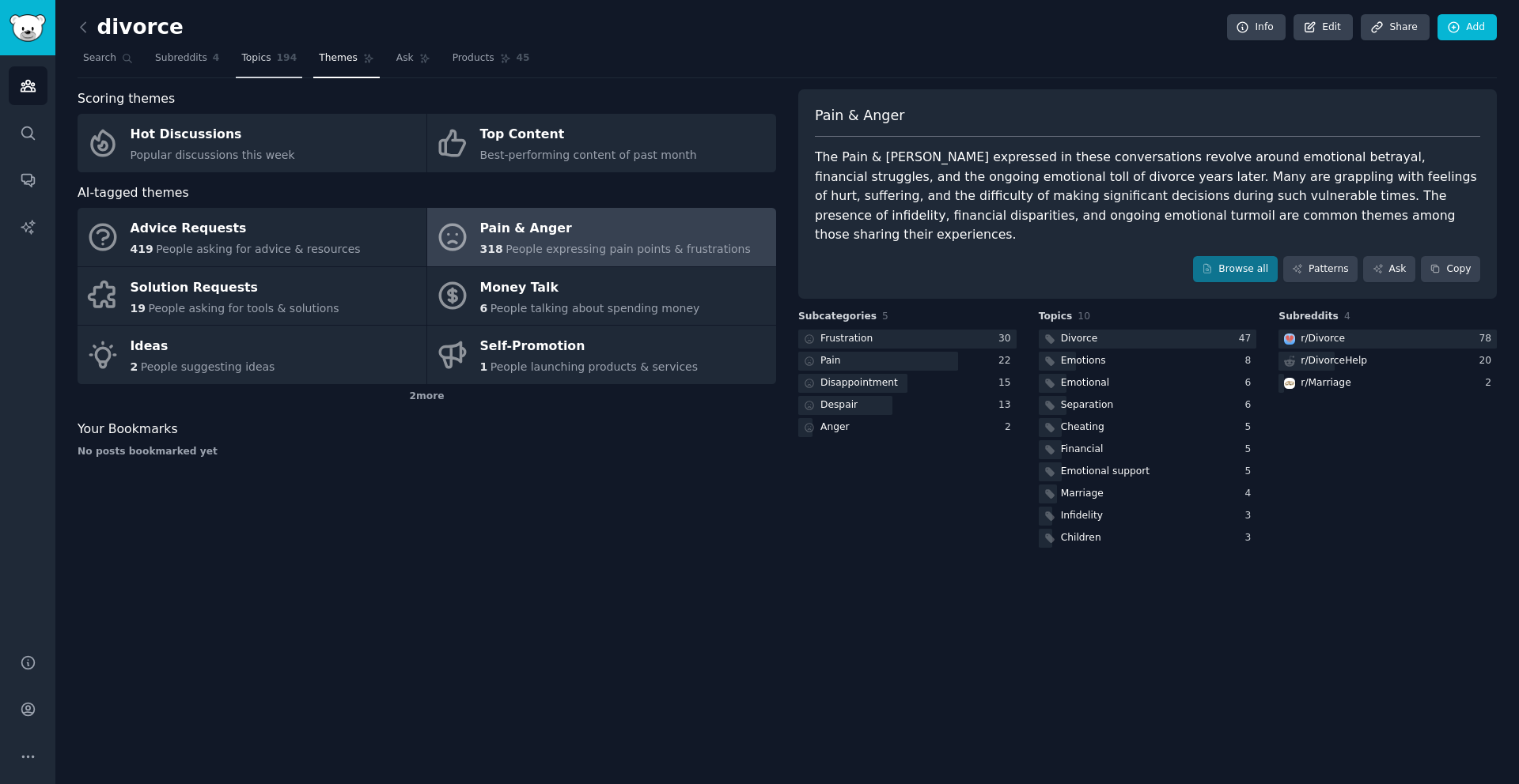
click at [255, 65] on link "Topics 194" at bounding box center [269, 62] width 66 height 33
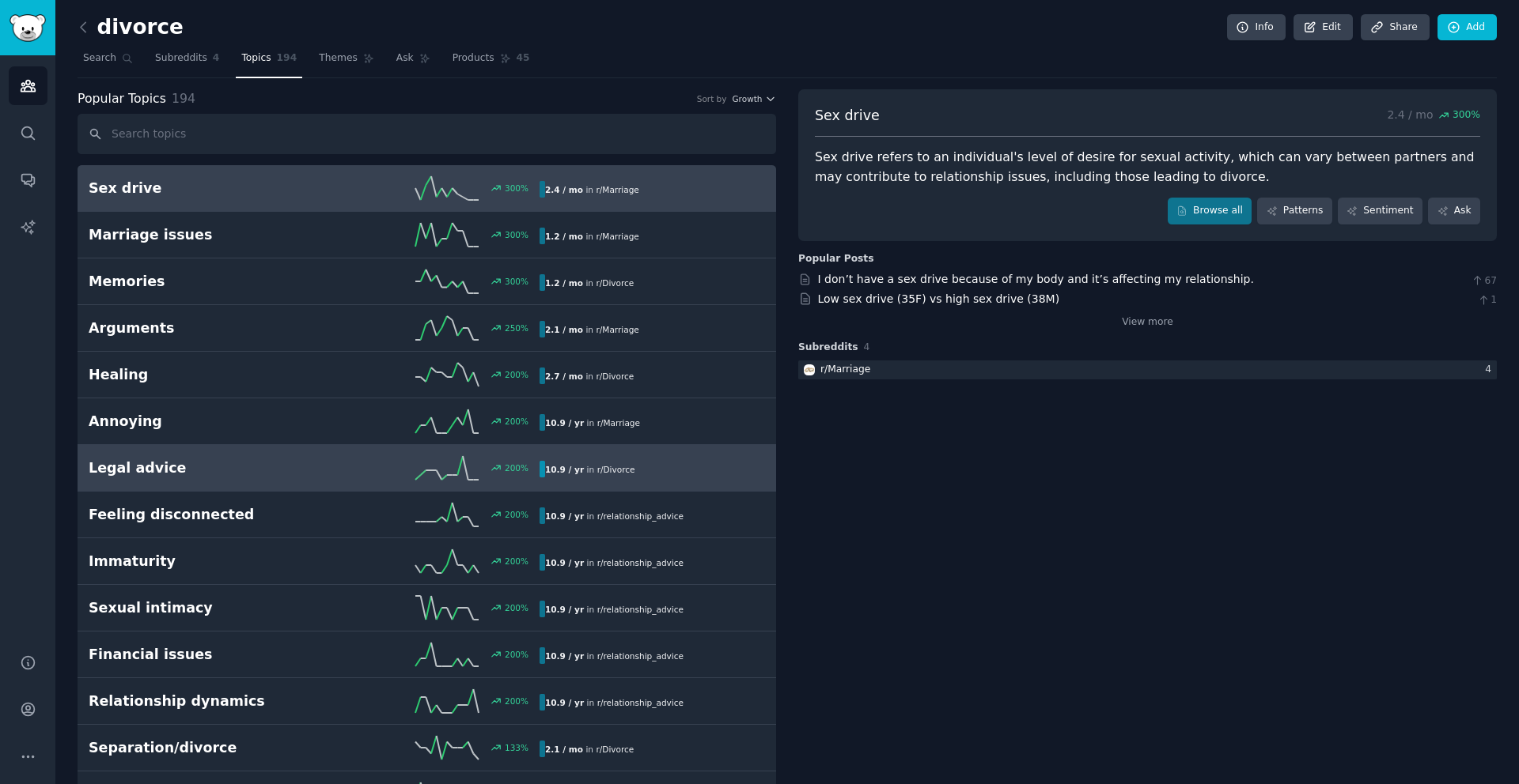
click at [249, 469] on h2 "Legal advice" at bounding box center [201, 468] width 225 height 20
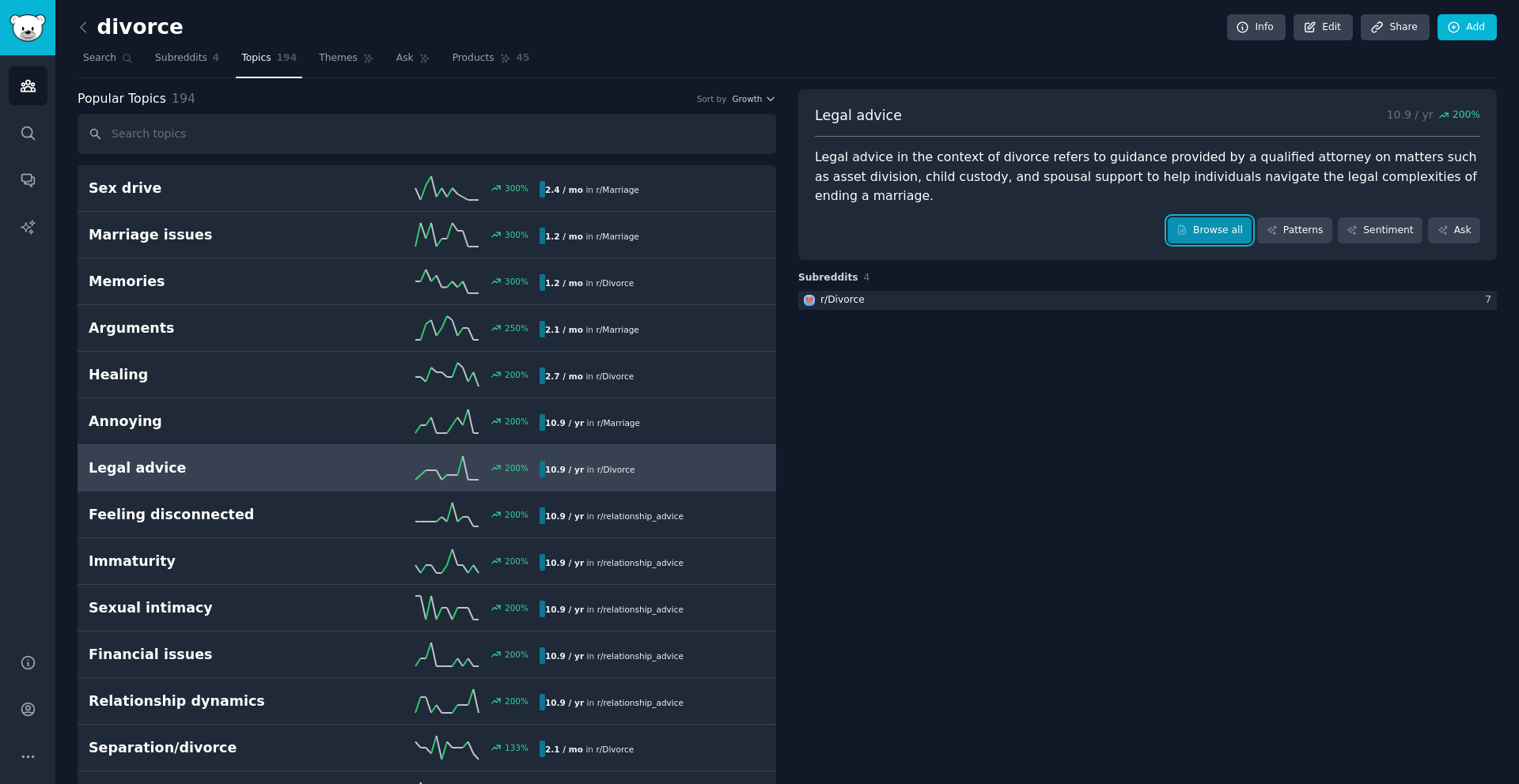
click at [1203, 217] on link "Browse all" at bounding box center [1210, 231] width 85 height 27
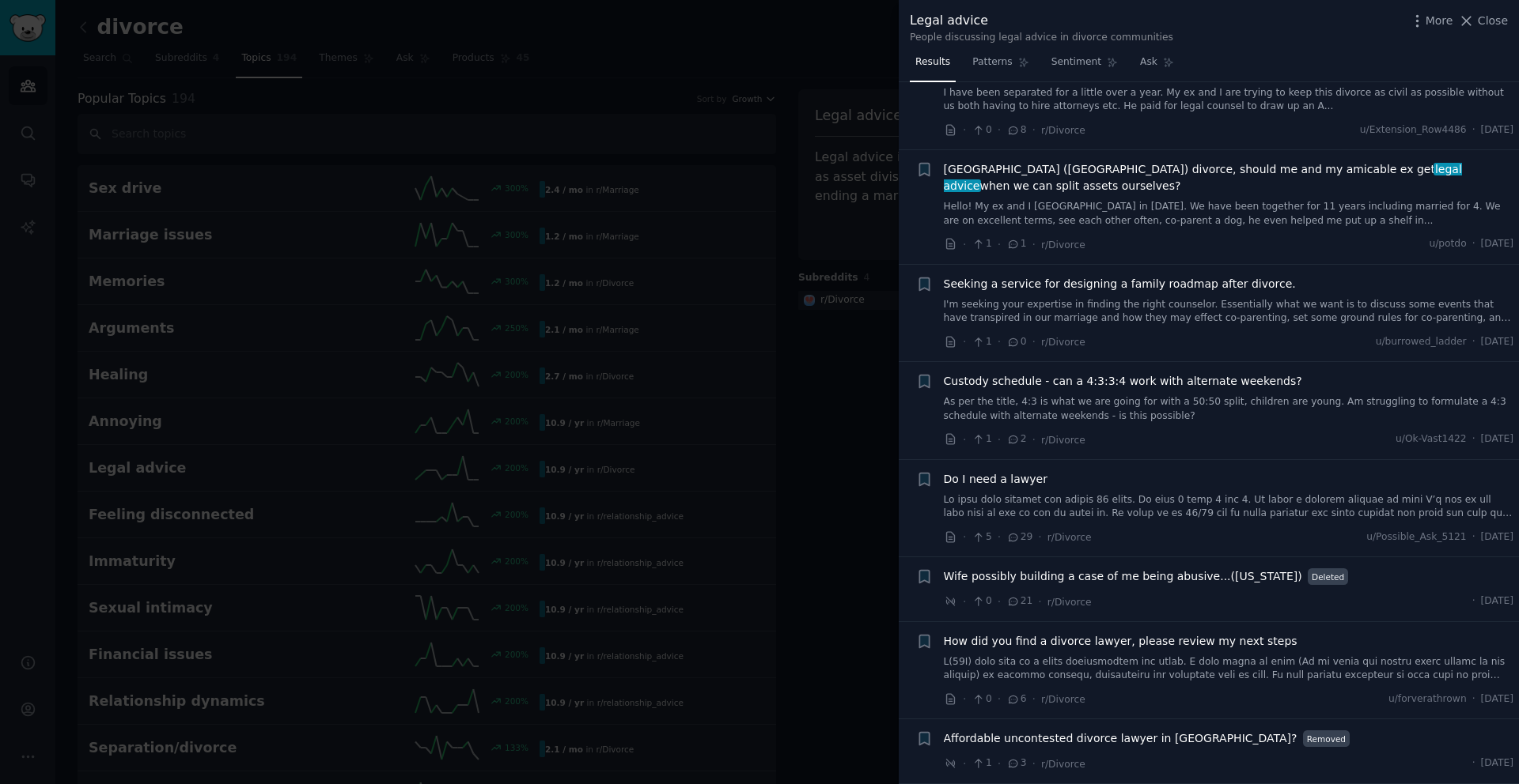
scroll to position [558, 0]
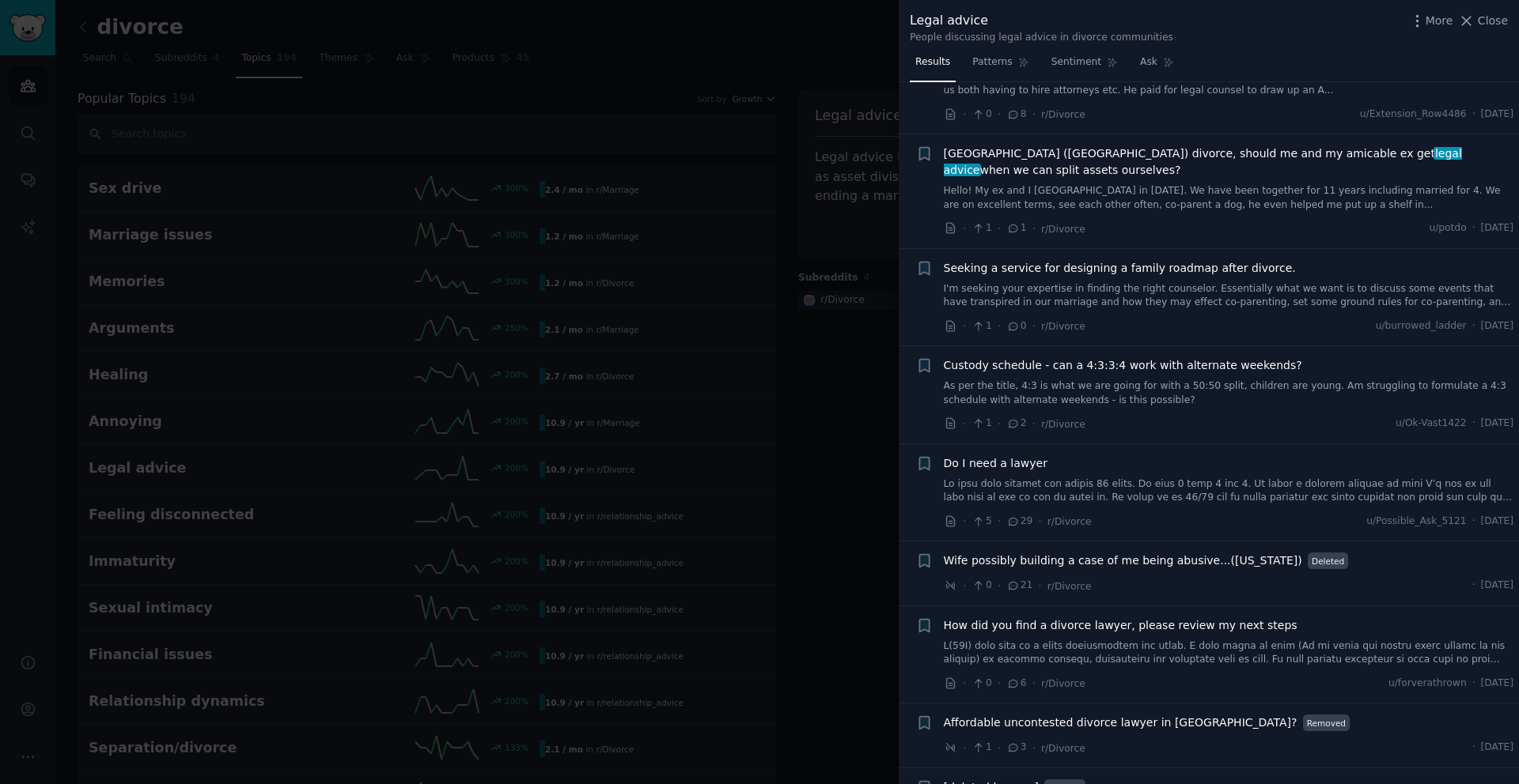
click at [735, 500] on div at bounding box center [759, 392] width 1519 height 784
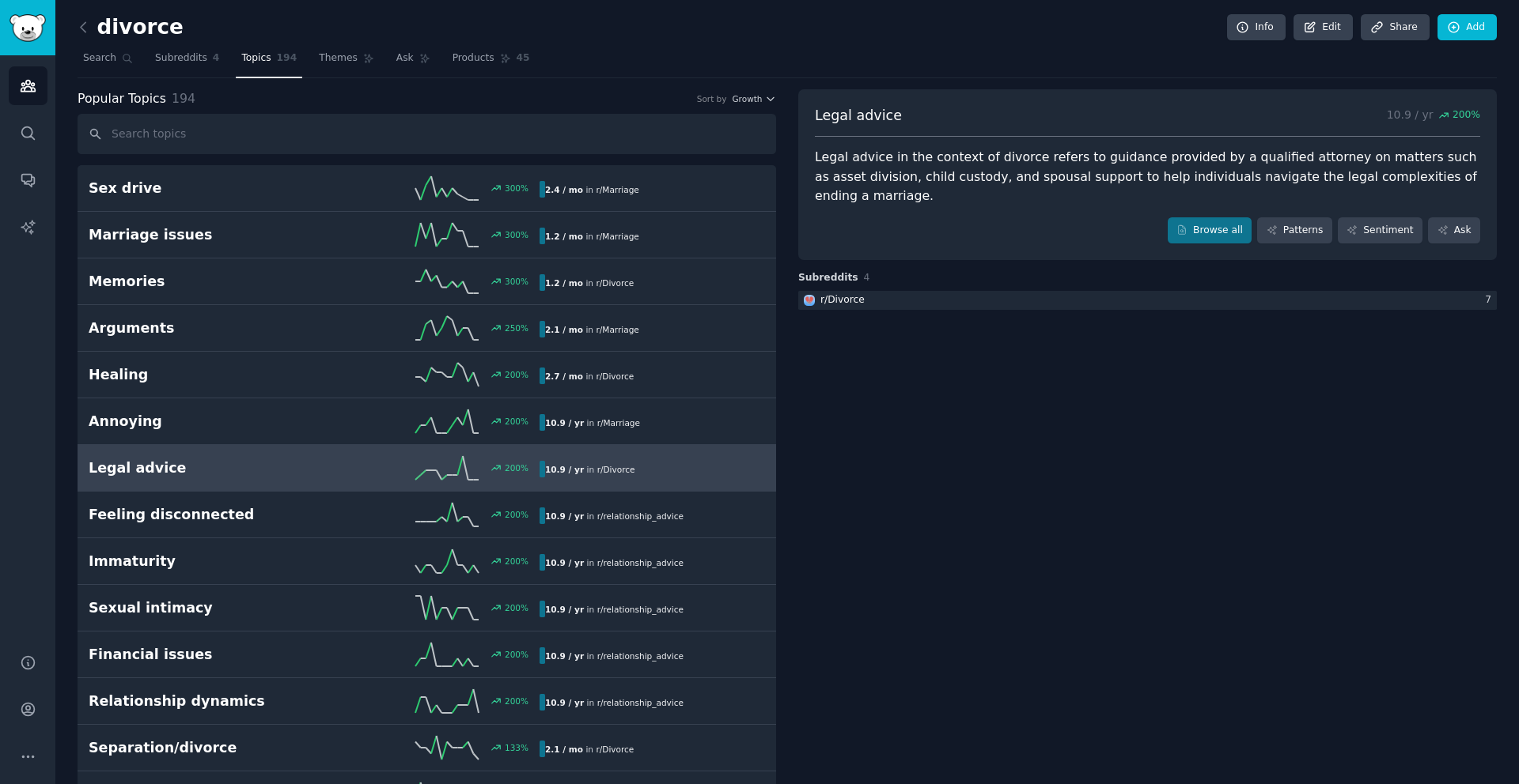
click at [166, 61] on span "Subreddits" at bounding box center [181, 59] width 52 height 14
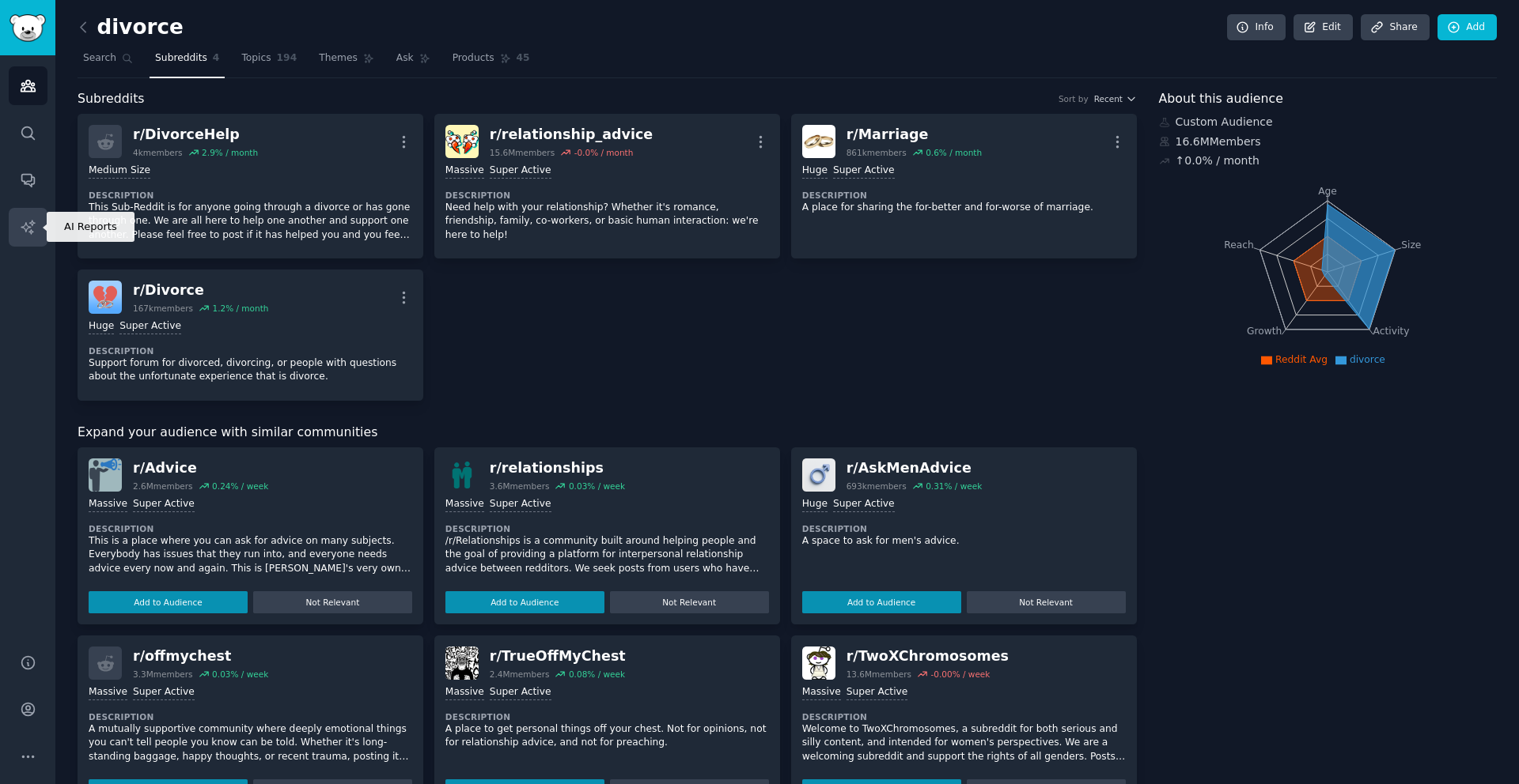
click at [24, 222] on icon "Sidebar" at bounding box center [27, 226] width 14 height 14
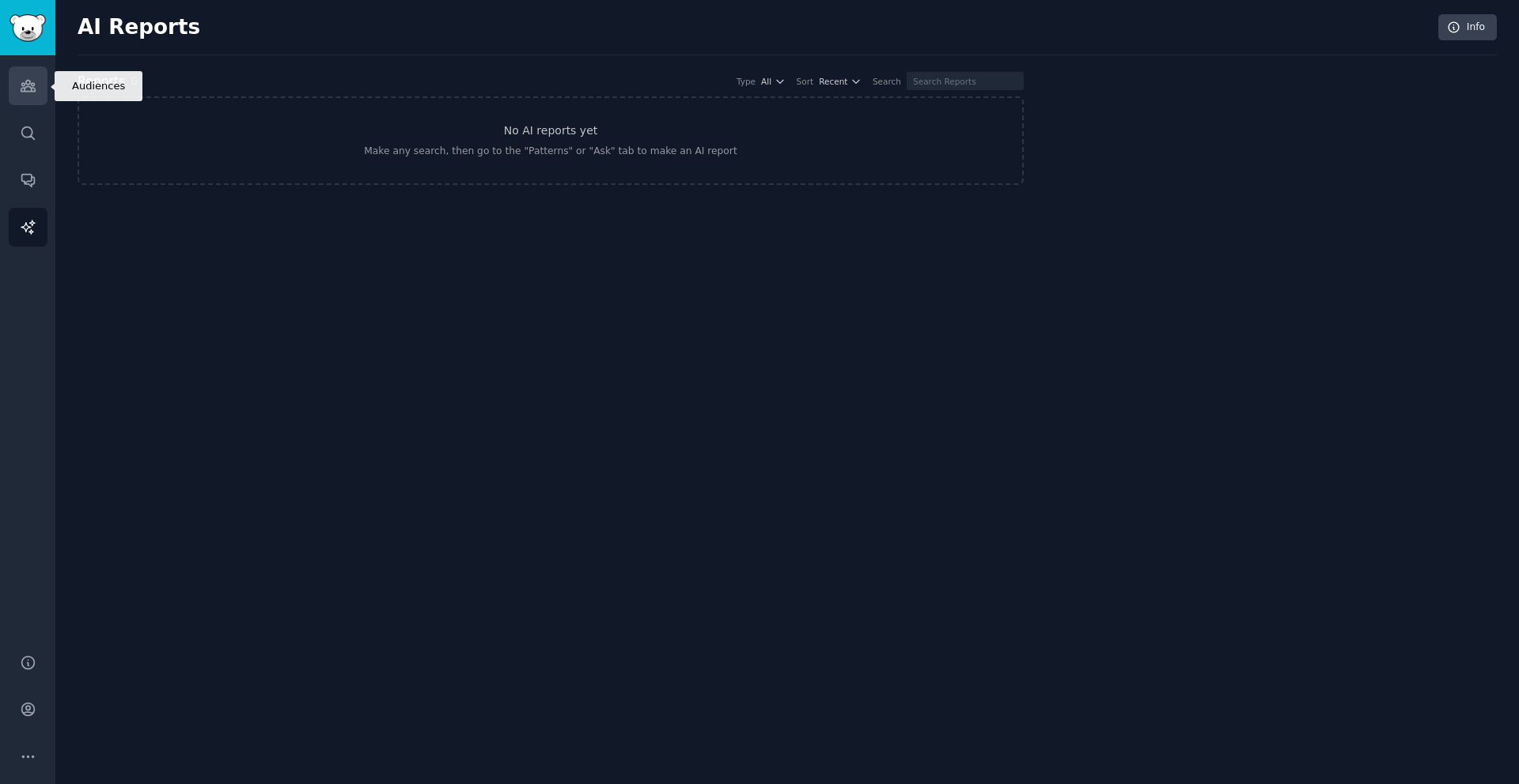
click at [32, 88] on icon "Sidebar" at bounding box center [28, 86] width 14 height 11
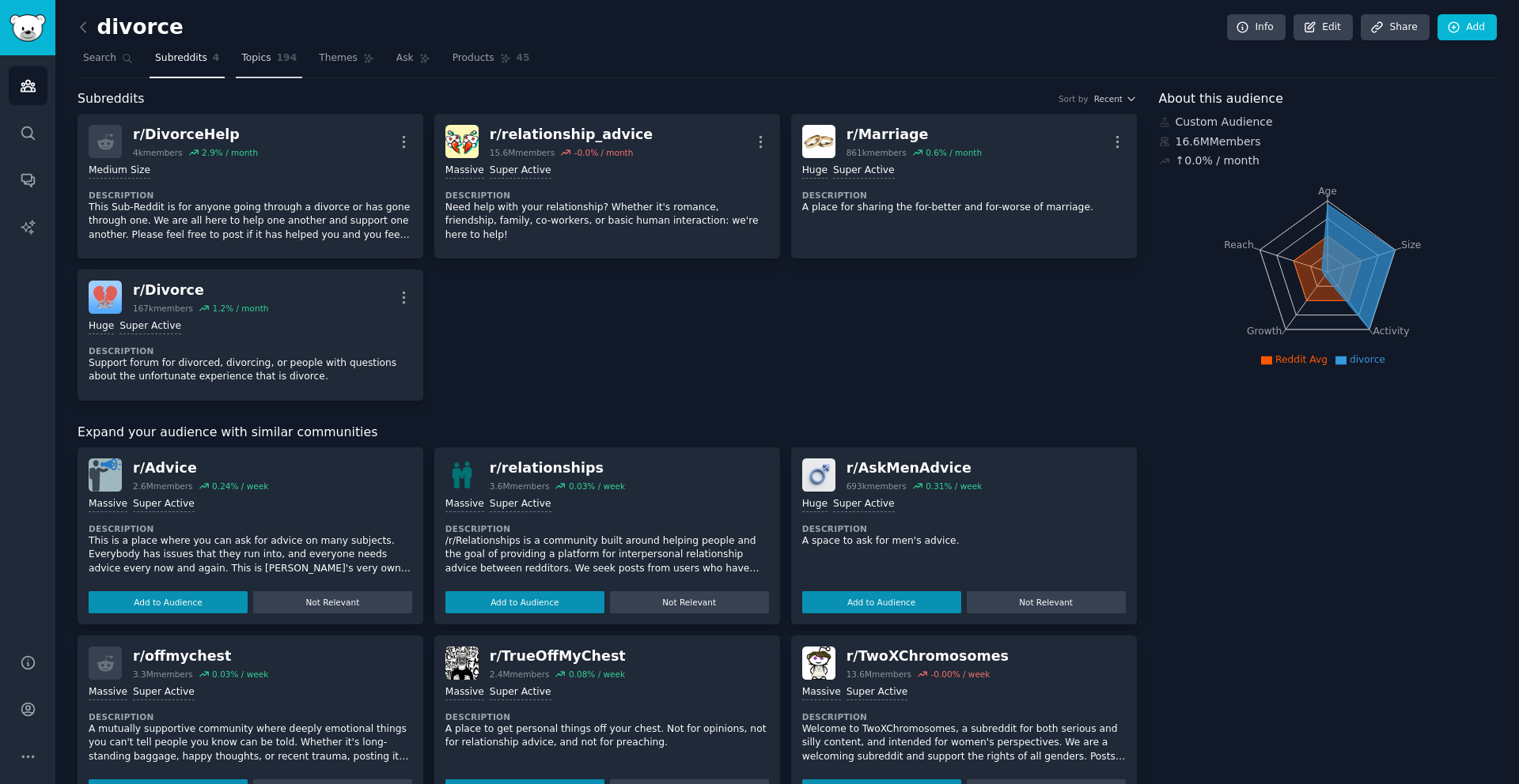
click at [255, 58] on span "Topics" at bounding box center [256, 59] width 29 height 14
